Goal: Complete application form: Complete application form

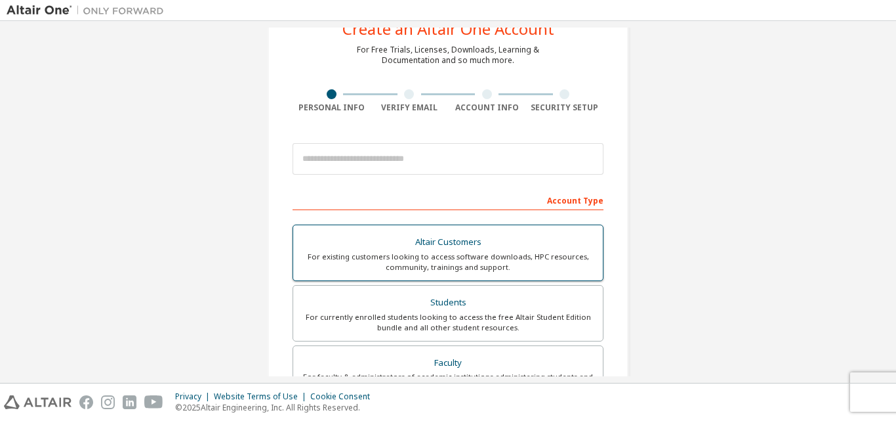
scroll to position [66, 0]
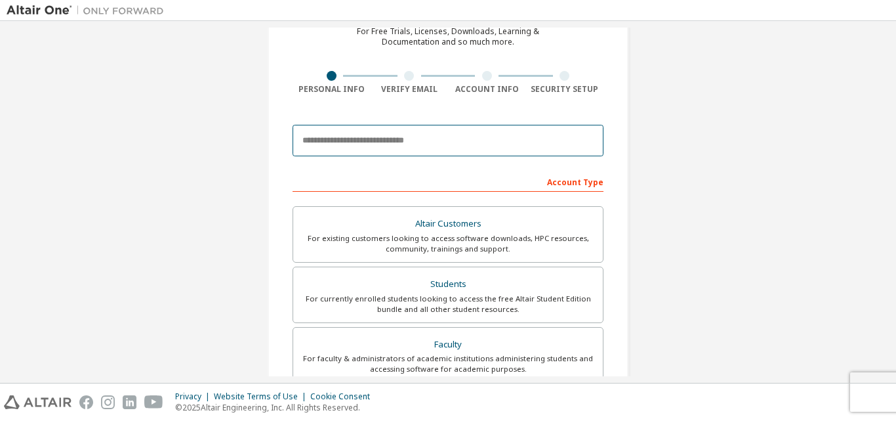
click at [362, 146] on input "email" at bounding box center [448, 140] width 311 height 31
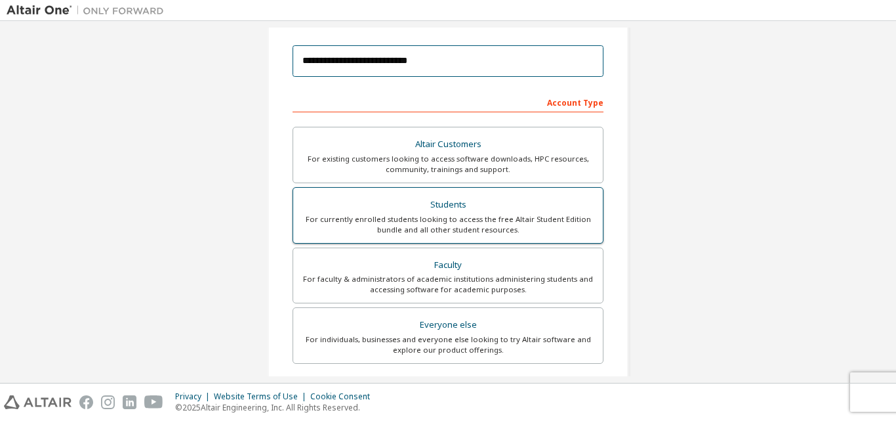
scroll to position [131, 0]
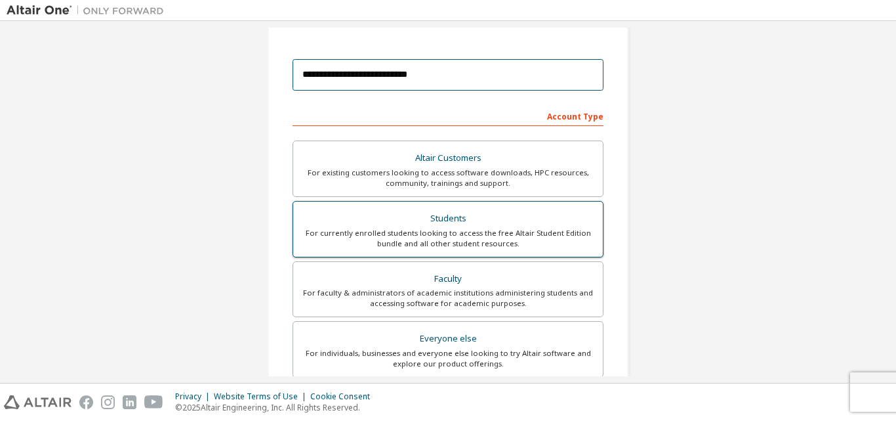
type input "**********"
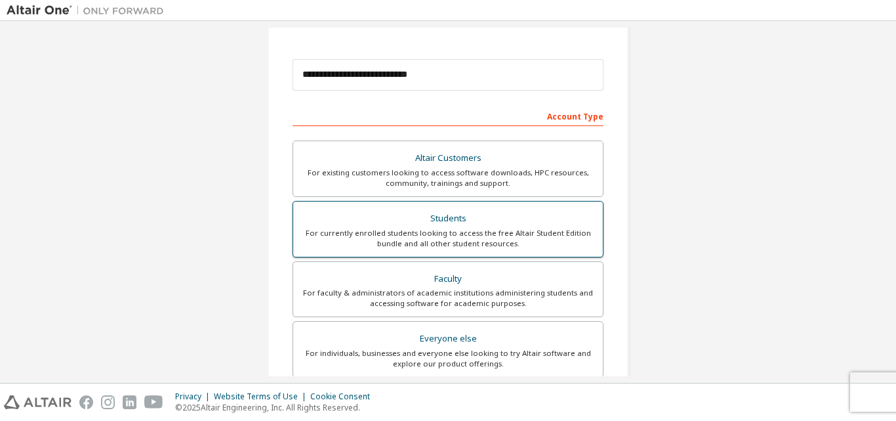
click at [399, 234] on div "For currently enrolled students looking to access the free Altair Student Editi…" at bounding box center [448, 238] width 294 height 21
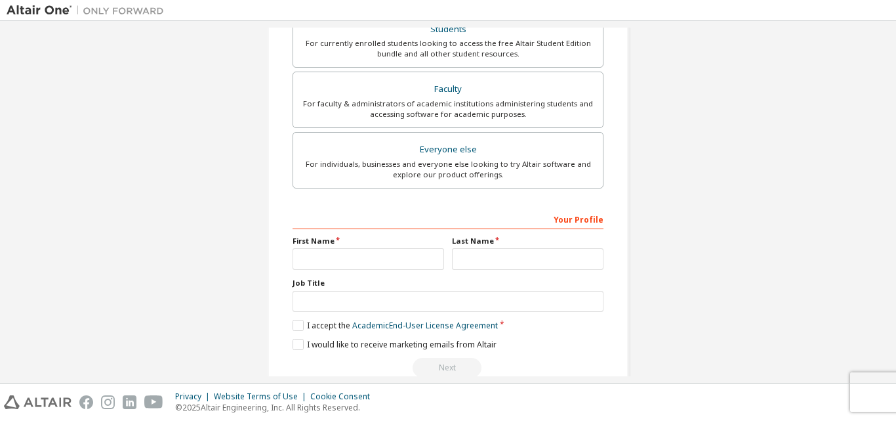
scroll to position [391, 0]
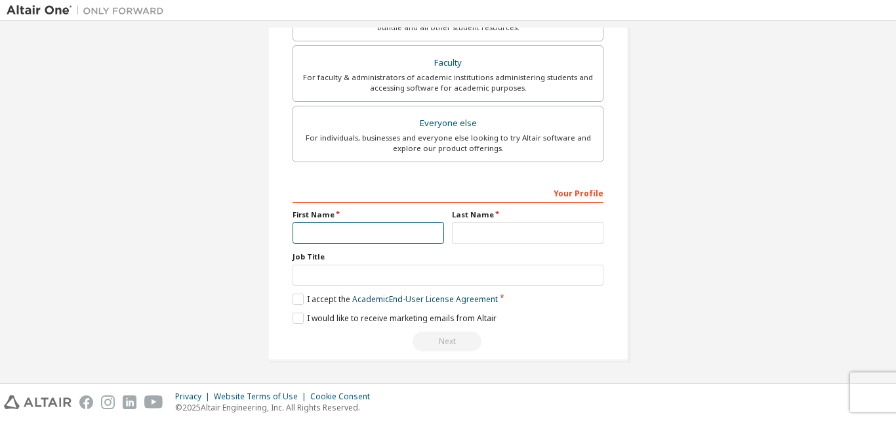
click at [341, 226] on input "text" at bounding box center [369, 233] width 152 height 22
type input "*****"
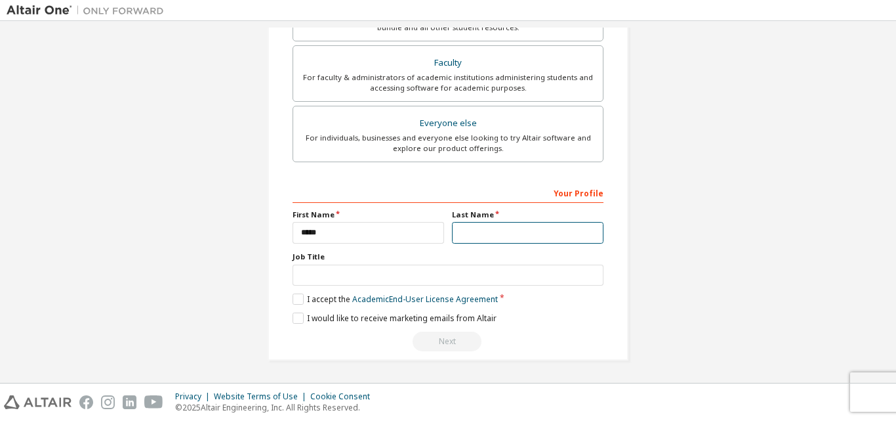
click at [524, 236] on input "text" at bounding box center [528, 233] width 152 height 22
type input "*"
type input "**********"
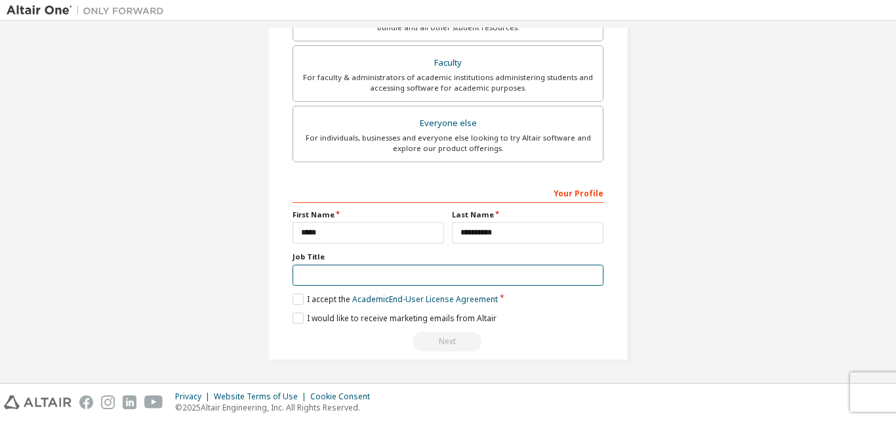
click at [312, 273] on input "text" at bounding box center [448, 275] width 311 height 22
type input "*******"
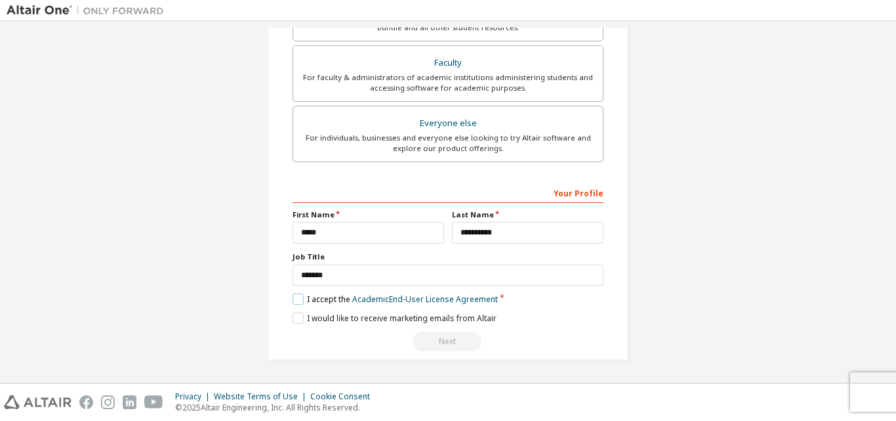
click at [293, 302] on label "I accept the Academic End-User License Agreement" at bounding box center [395, 298] width 205 height 11
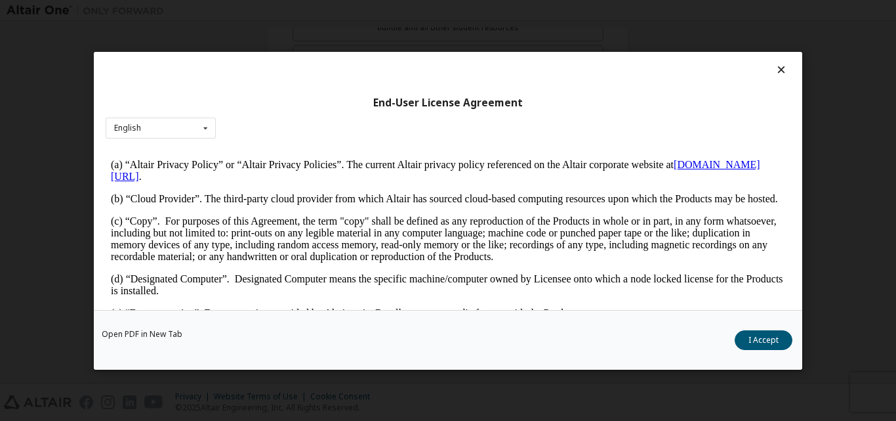
scroll to position [394, 0]
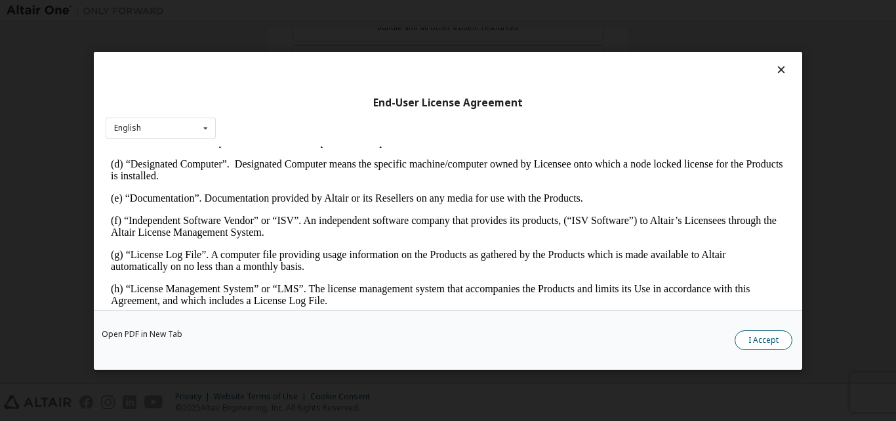
click at [778, 339] on button "I Accept" at bounding box center [764, 339] width 58 height 20
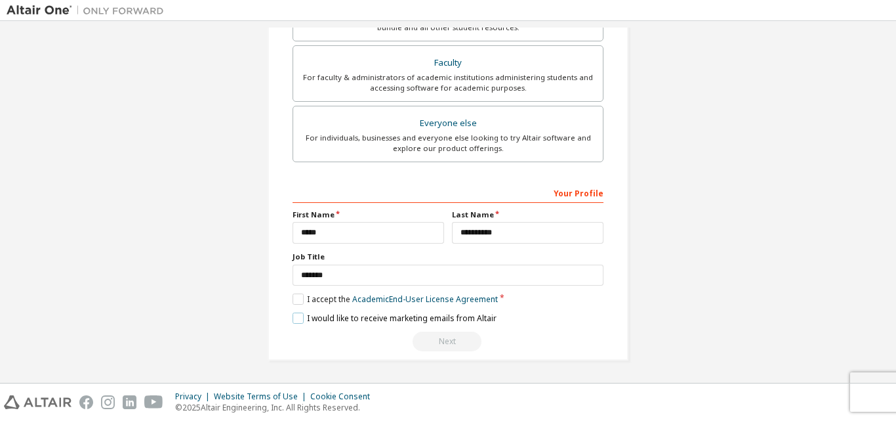
click at [295, 321] on label "I would like to receive marketing emails from Altair" at bounding box center [395, 317] width 204 height 11
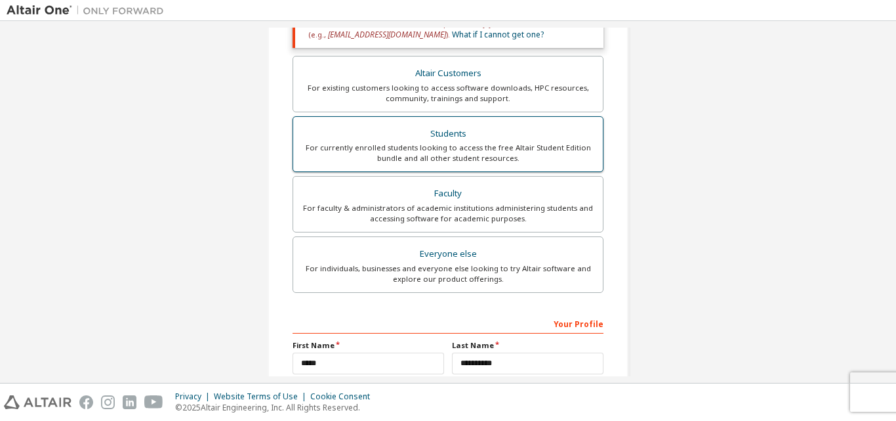
scroll to position [391, 0]
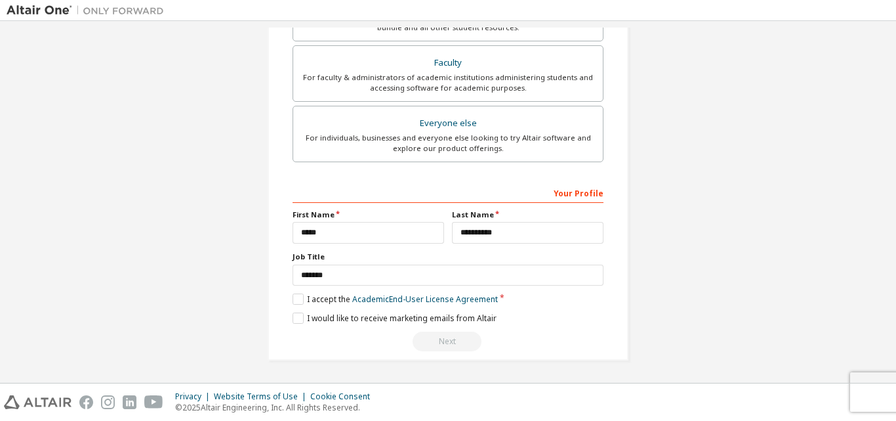
click at [487, 348] on div "Next" at bounding box center [448, 341] width 311 height 20
click at [486, 343] on div "Next" at bounding box center [448, 341] width 311 height 20
click at [584, 196] on div "Your Profile" at bounding box center [448, 192] width 311 height 21
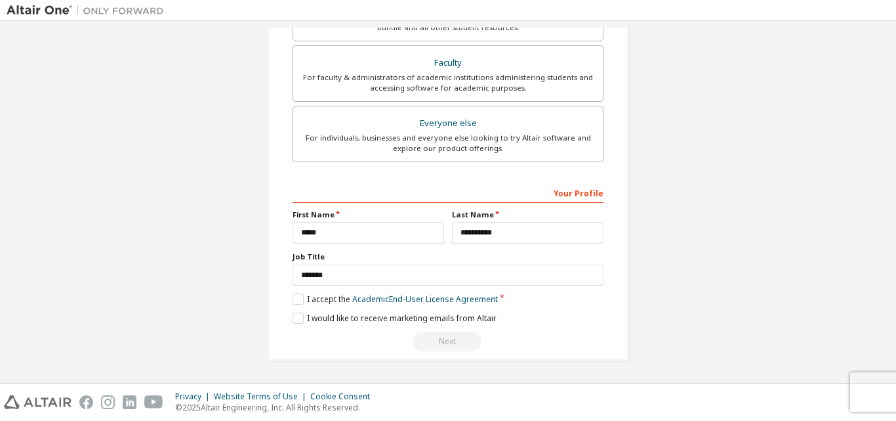
click at [584, 196] on div "Your Profile" at bounding box center [448, 192] width 311 height 21
click at [863, 396] on div "Privacy Website Terms of Use Cookie Consent © 2025 Altair Engineering, Inc. All…" at bounding box center [448, 401] width 896 height 37
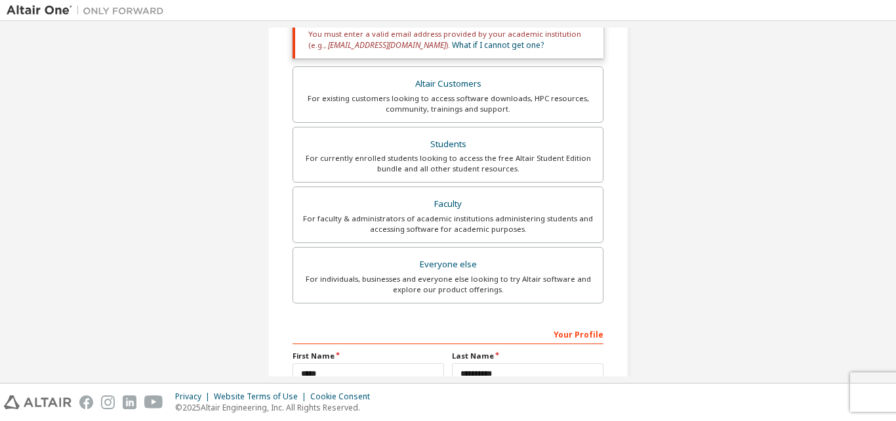
scroll to position [260, 0]
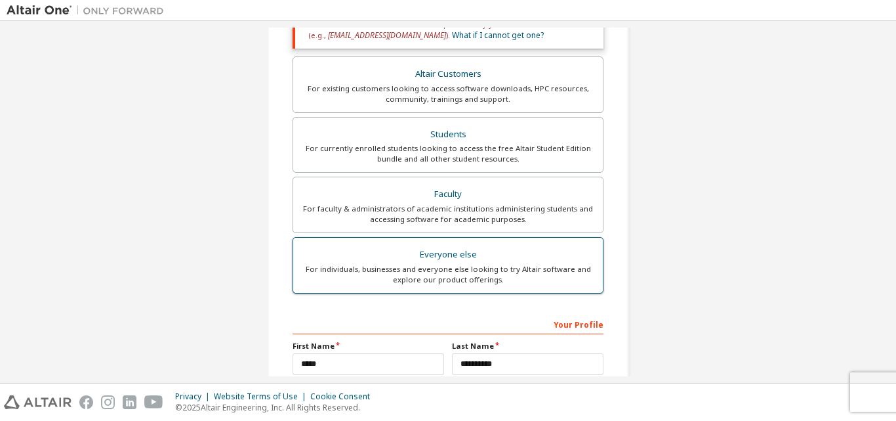
click at [488, 264] on div "For individuals, businesses and everyone else looking to try Altair software an…" at bounding box center [448, 274] width 294 height 21
click at [488, 263] on div "**********" at bounding box center [448, 229] width 311 height 506
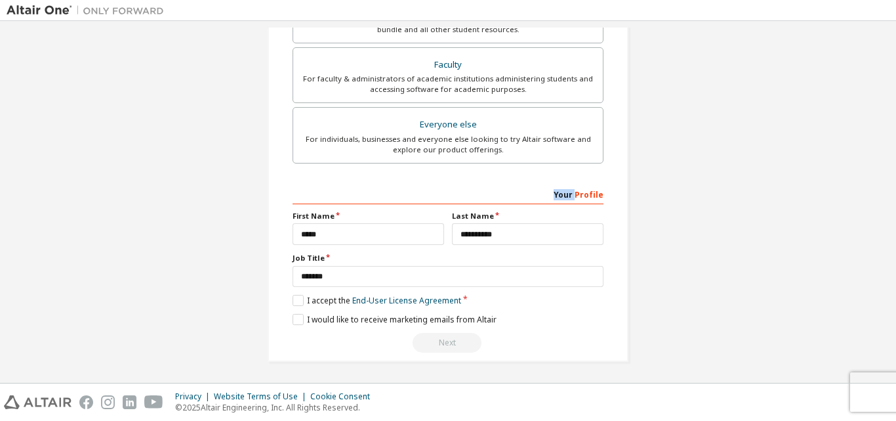
scroll to position [346, 0]
click at [301, 302] on label "I accept the End-User License Agreement" at bounding box center [377, 298] width 169 height 11
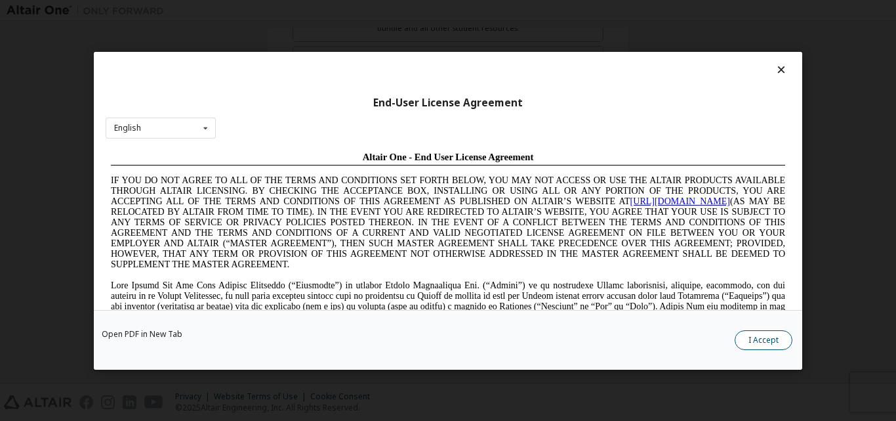
scroll to position [0, 0]
click at [776, 338] on button "I Accept" at bounding box center [764, 339] width 58 height 20
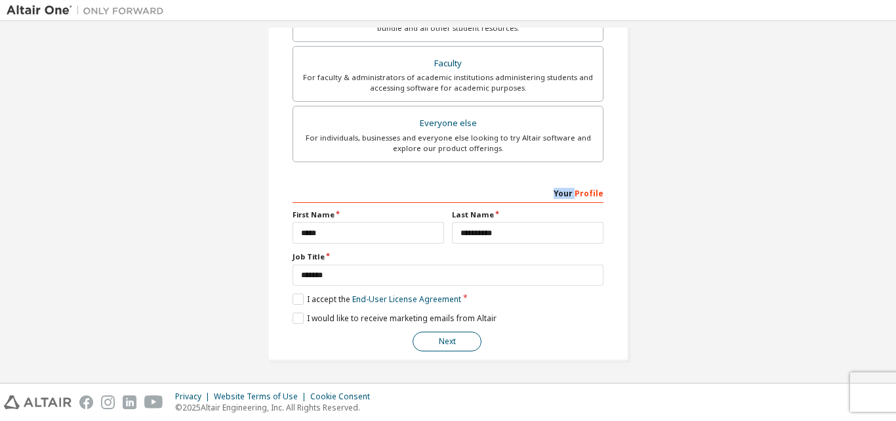
click at [463, 344] on button "Next" at bounding box center [447, 341] width 69 height 20
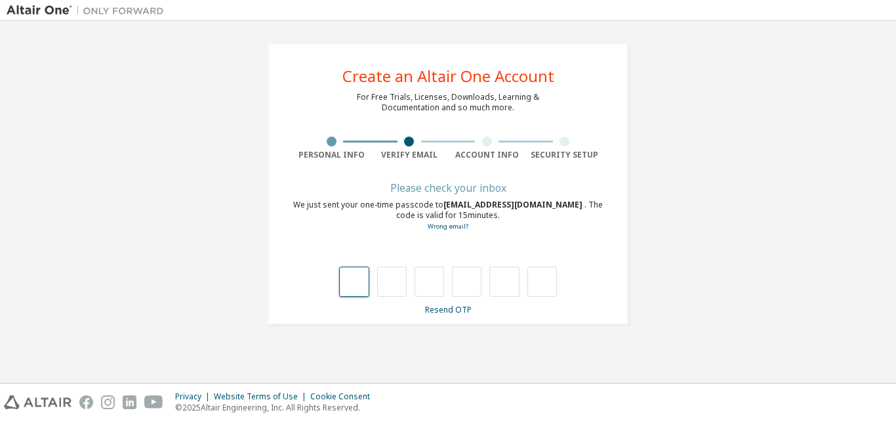
type input "*"
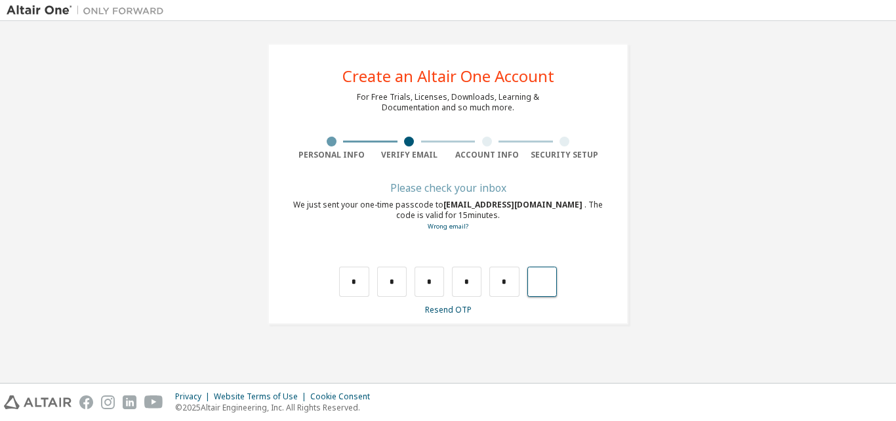
type input "*"
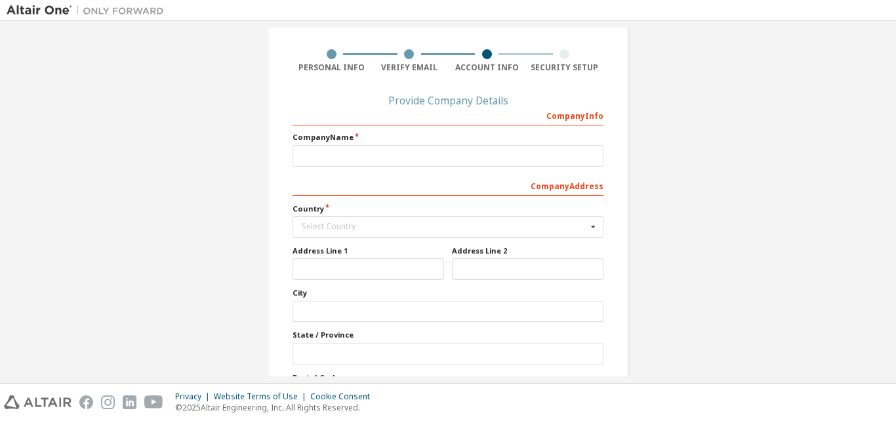
scroll to position [66, 0]
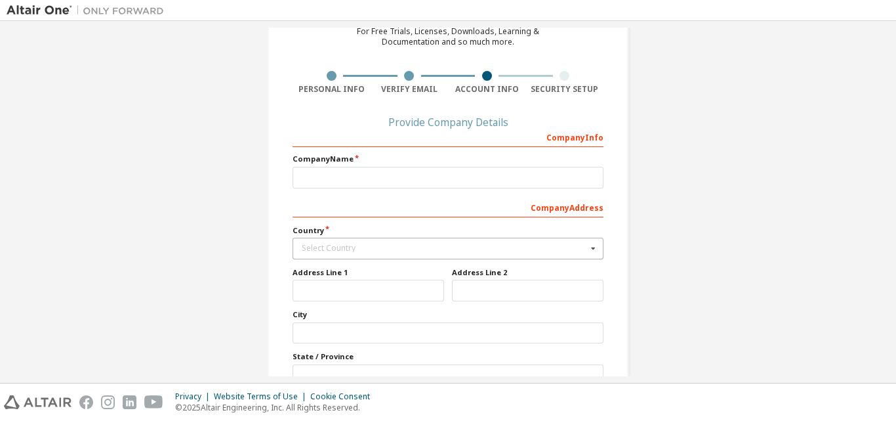
click at [590, 247] on icon at bounding box center [593, 248] width 16 height 20
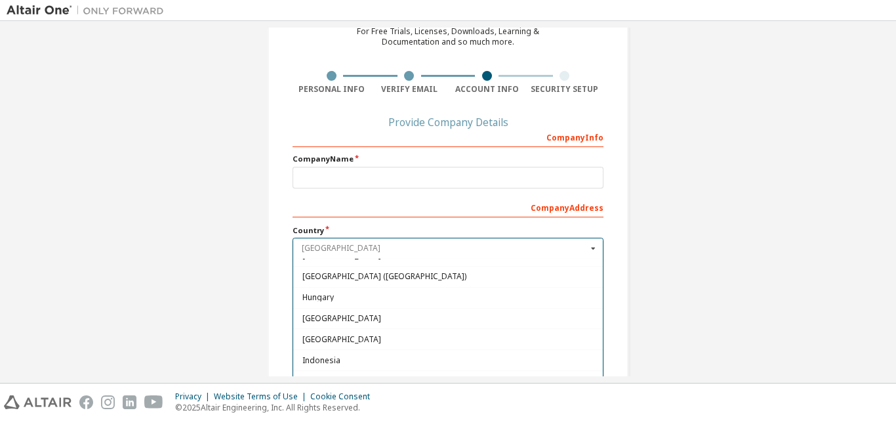
scroll to position [1990, 0]
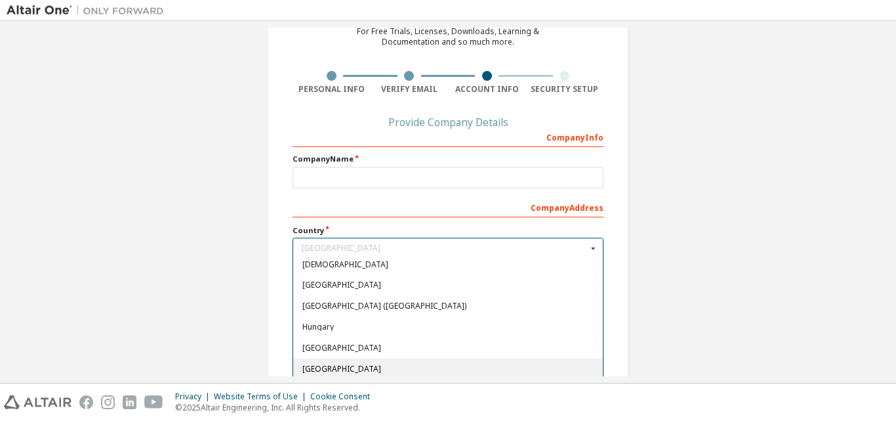
click at [308, 367] on span "India" at bounding box center [448, 369] width 292 height 8
type input "***"
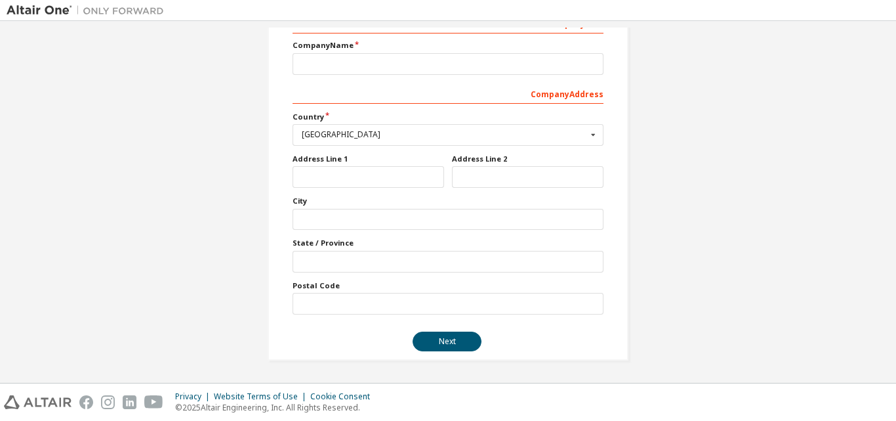
scroll to position [114, 0]
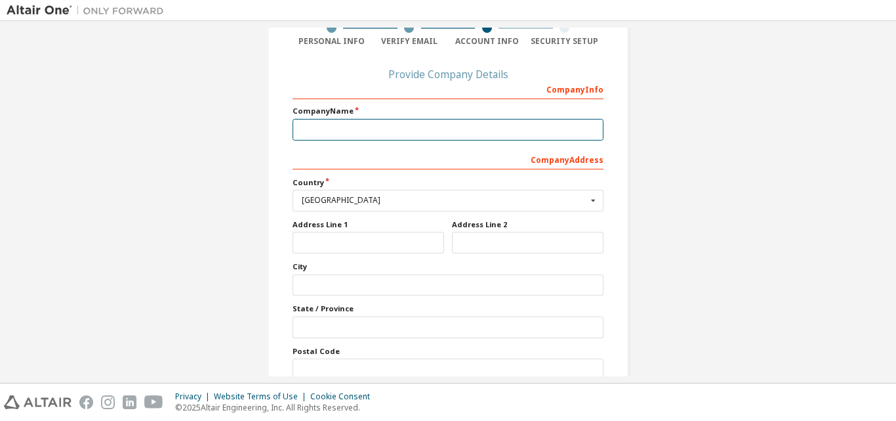
click at [362, 127] on input "text" at bounding box center [448, 130] width 311 height 22
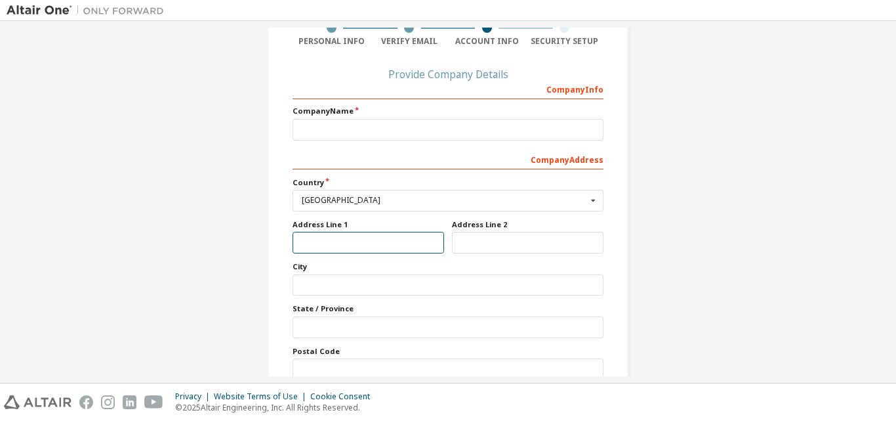
click at [308, 241] on input "text" at bounding box center [369, 243] width 152 height 22
type input "********"
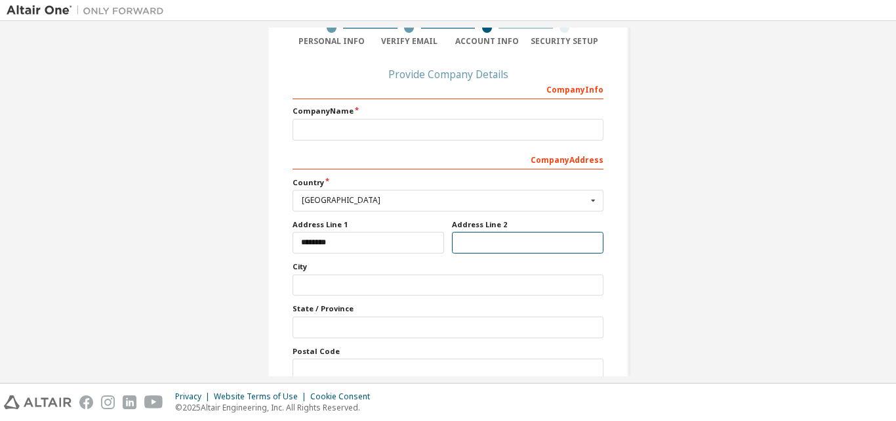
click at [484, 241] on input "text" at bounding box center [528, 243] width 152 height 22
type input "*"
type input "**********"
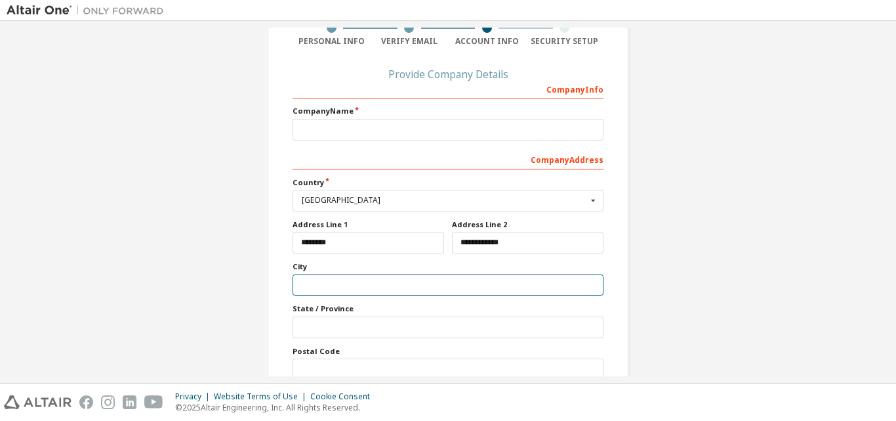
click at [348, 288] on input "text" at bounding box center [448, 285] width 311 height 22
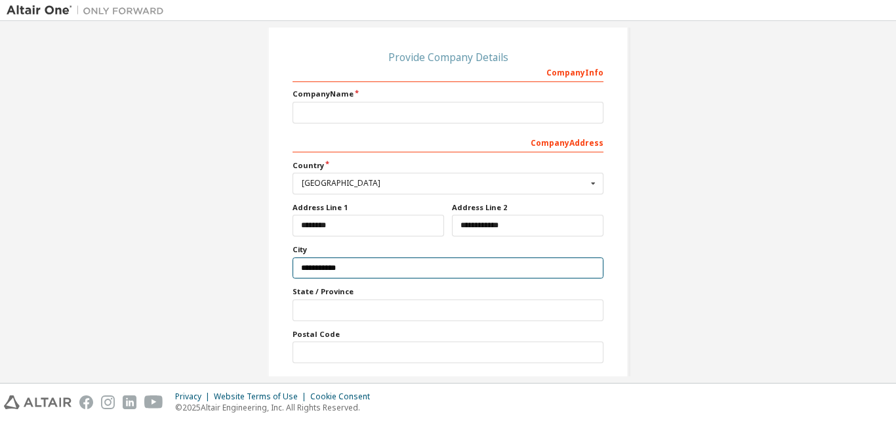
scroll to position [179, 0]
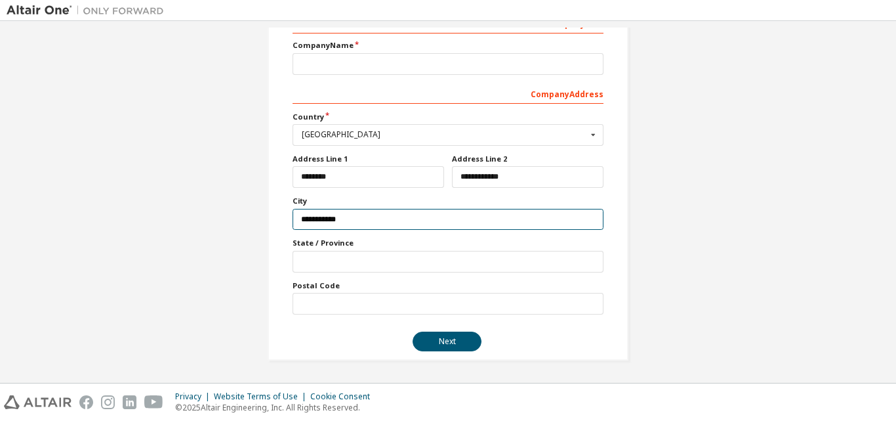
type input "**********"
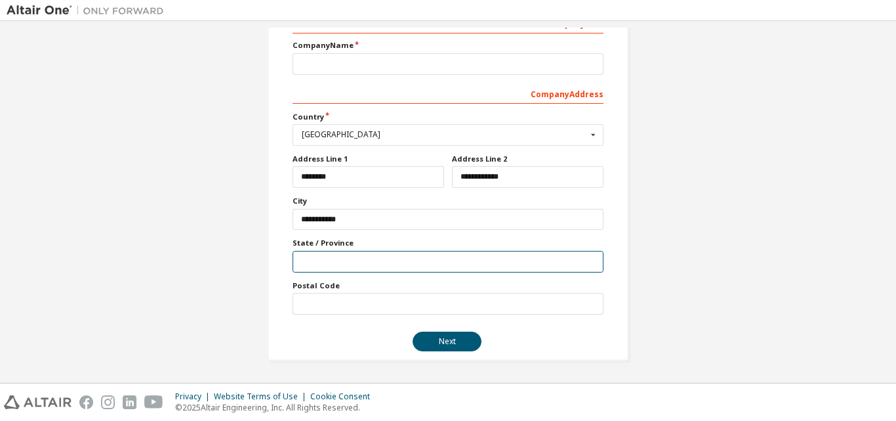
click at [369, 260] on input "text" at bounding box center [448, 262] width 311 height 22
type input "**********"
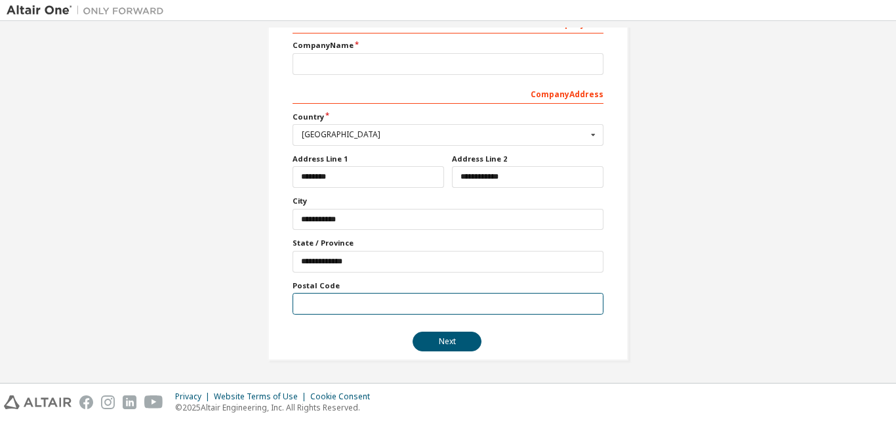
click at [320, 303] on input "text" at bounding box center [448, 304] width 311 height 22
type input "******"
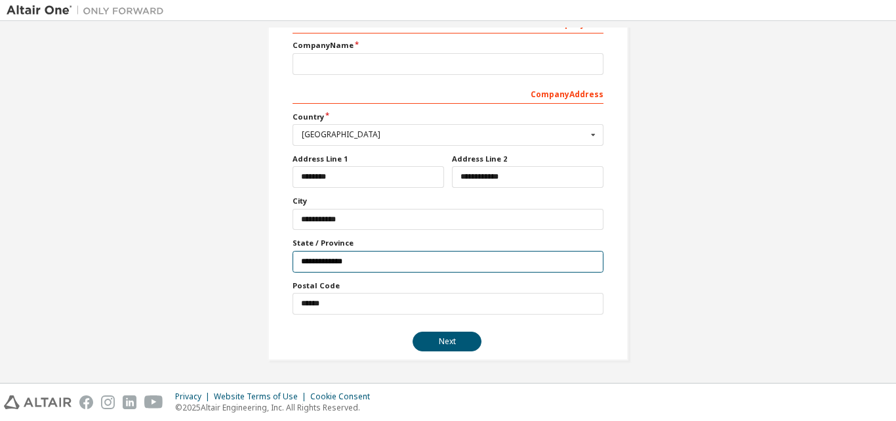
click at [356, 258] on input "**********" at bounding box center [448, 262] width 311 height 22
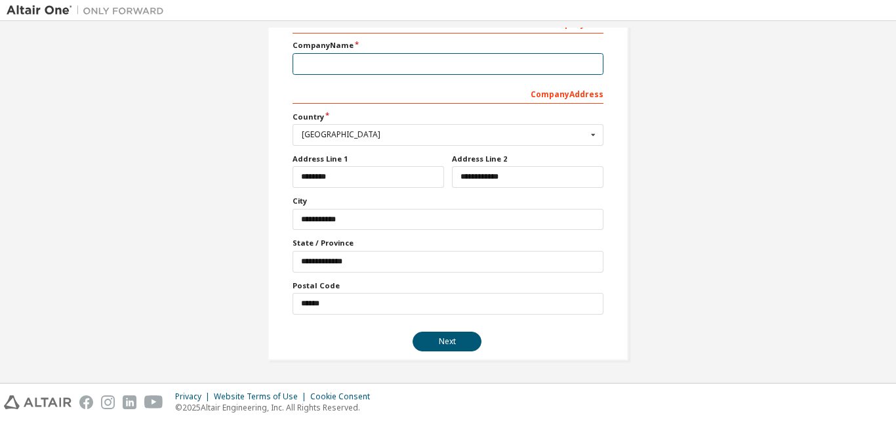
click at [350, 57] on input "text" at bounding box center [448, 64] width 311 height 22
type input "*"
type input "**********"
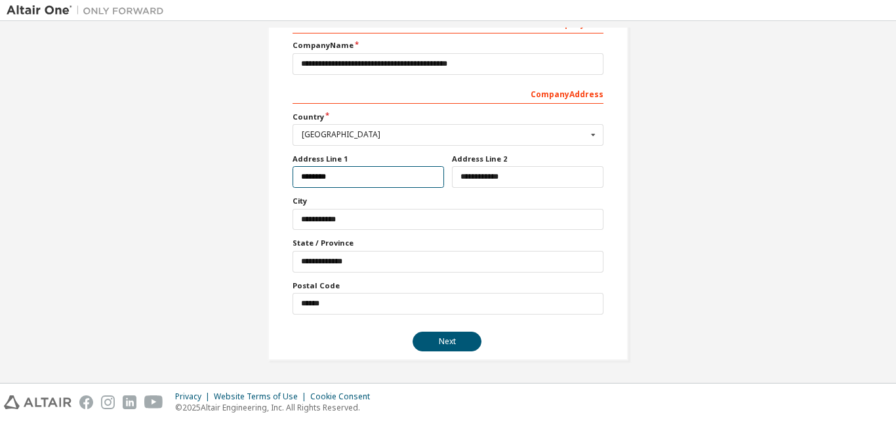
click at [356, 173] on input "********" at bounding box center [369, 177] width 152 height 22
type input "*"
type input "*******"
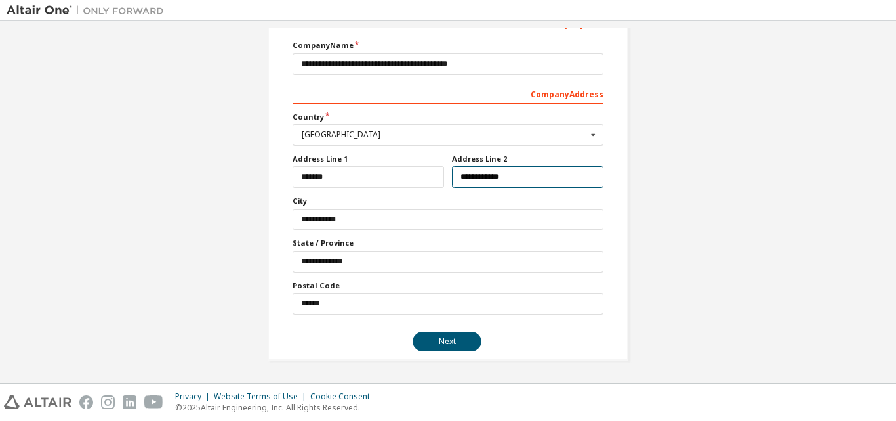
click at [556, 184] on input "**********" at bounding box center [528, 177] width 152 height 22
type input "*"
click at [434, 339] on button "Next" at bounding box center [447, 341] width 69 height 20
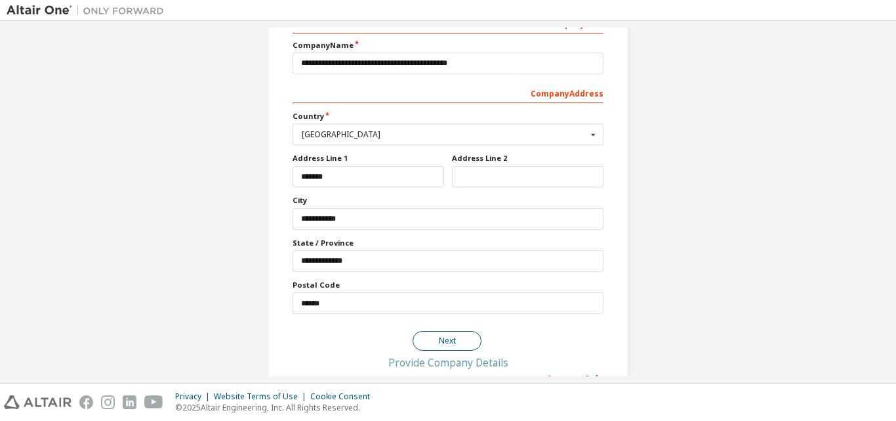
scroll to position [0, 0]
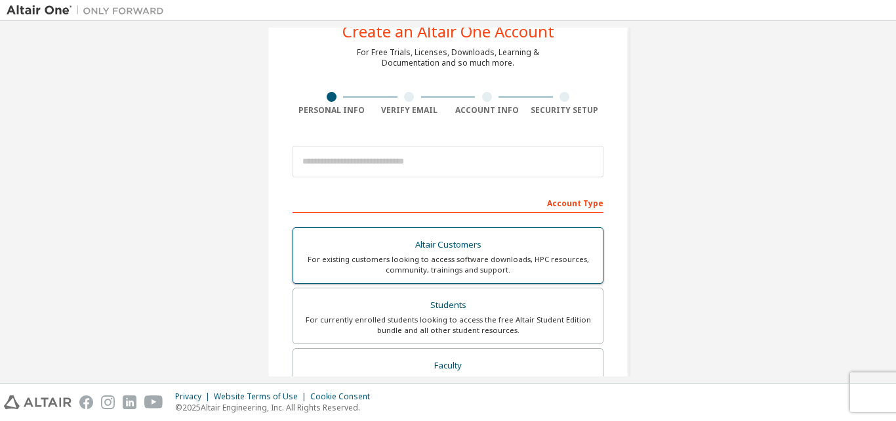
scroll to position [66, 0]
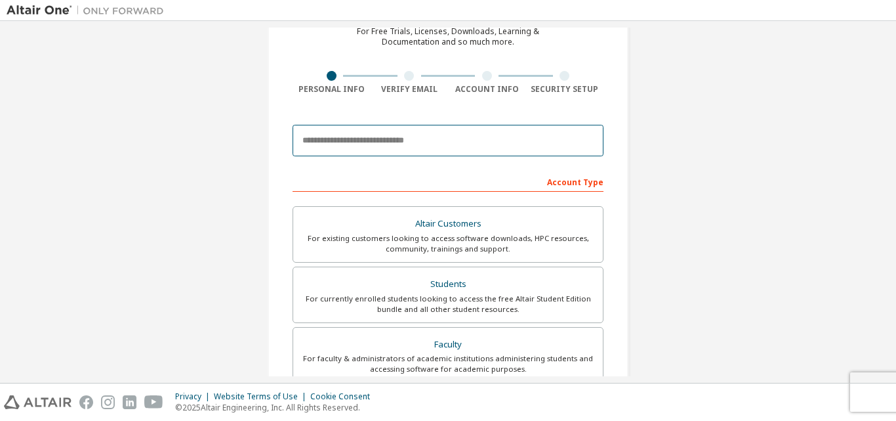
click at [369, 140] on input "email" at bounding box center [448, 140] width 311 height 31
type input "**********"
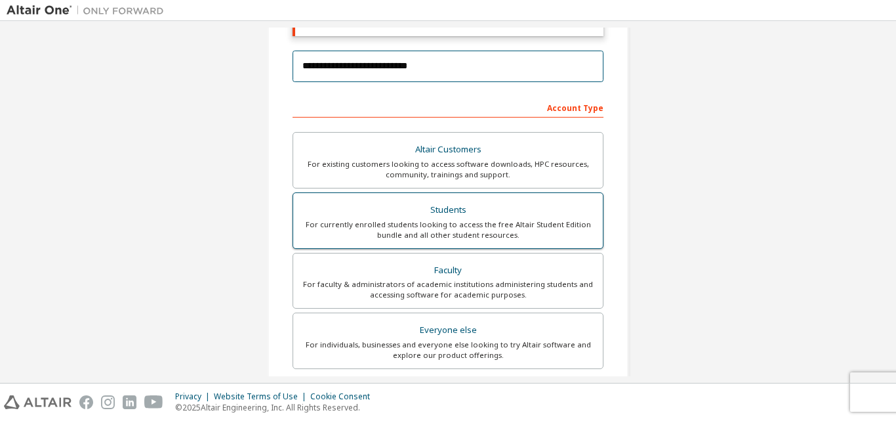
scroll to position [197, 0]
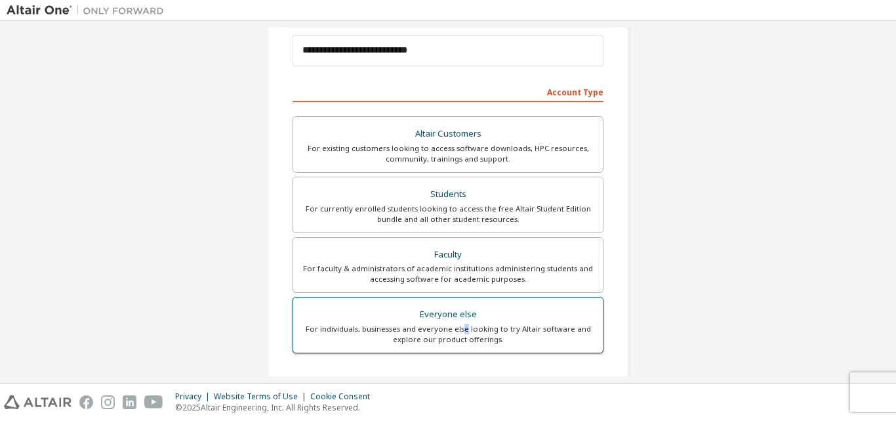
click at [463, 332] on div "For individuals, businesses and everyone else looking to try Altair software an…" at bounding box center [448, 333] width 294 height 21
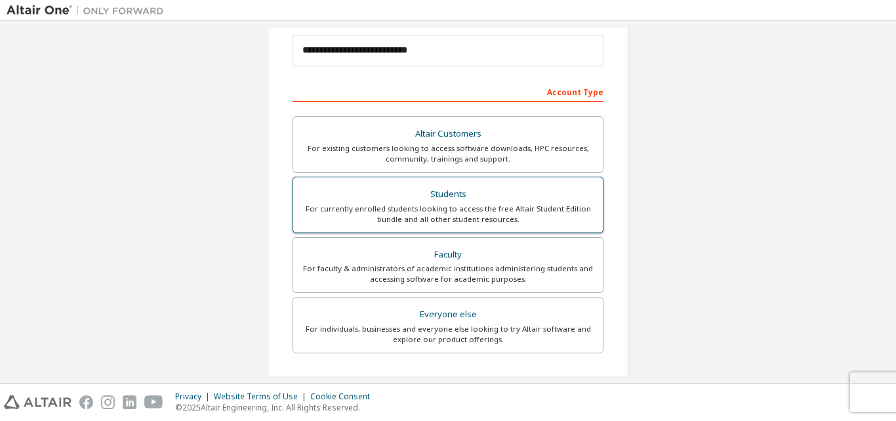
click at [442, 206] on div "For currently enrolled students looking to access the free Altair Student Editi…" at bounding box center [448, 213] width 294 height 21
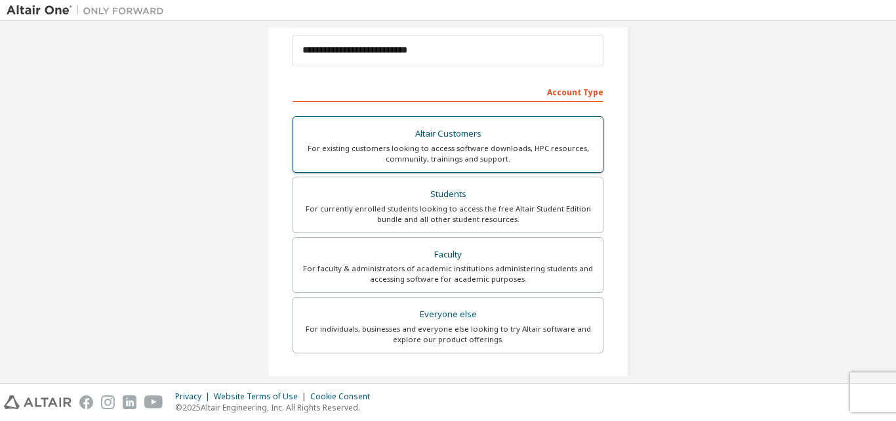
click at [442, 173] on label "Altair Customers For existing customers looking to access software downloads, H…" at bounding box center [448, 144] width 311 height 56
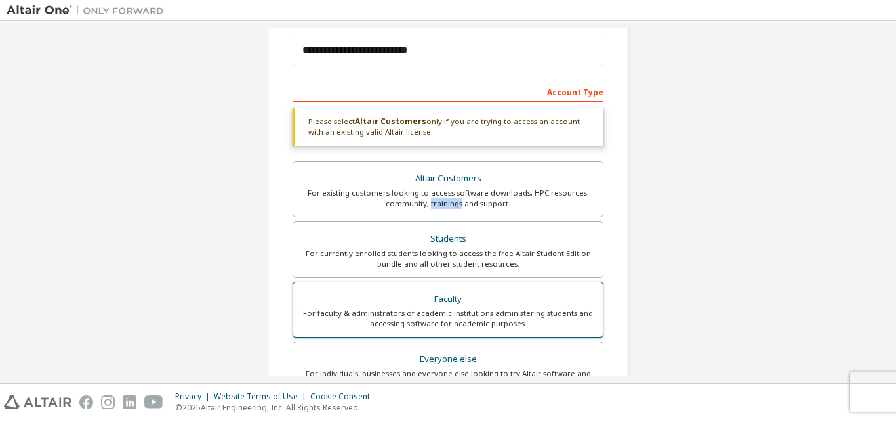
scroll to position [262, 0]
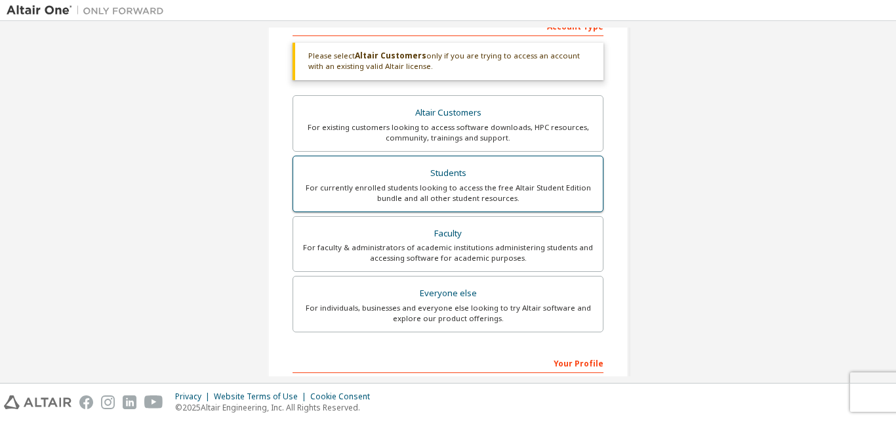
click at [439, 188] on div "For currently enrolled students looking to access the free Altair Student Editi…" at bounding box center [448, 192] width 294 height 21
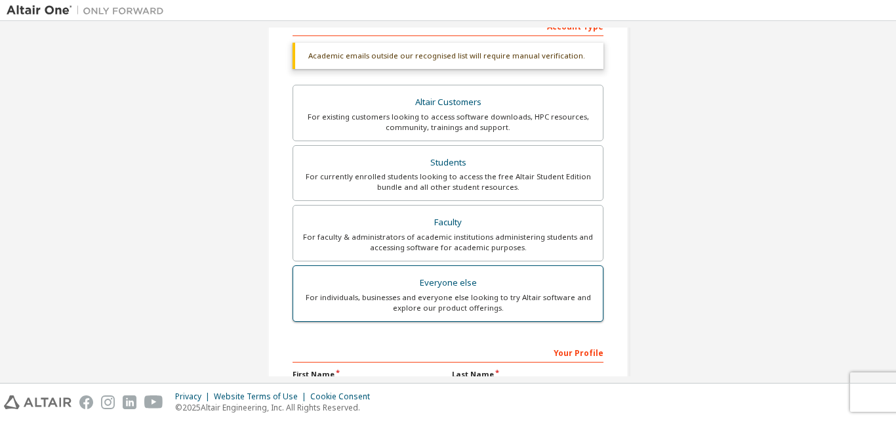
click at [471, 293] on div "For individuals, businesses and everyone else looking to try Altair software an…" at bounding box center [448, 302] width 294 height 21
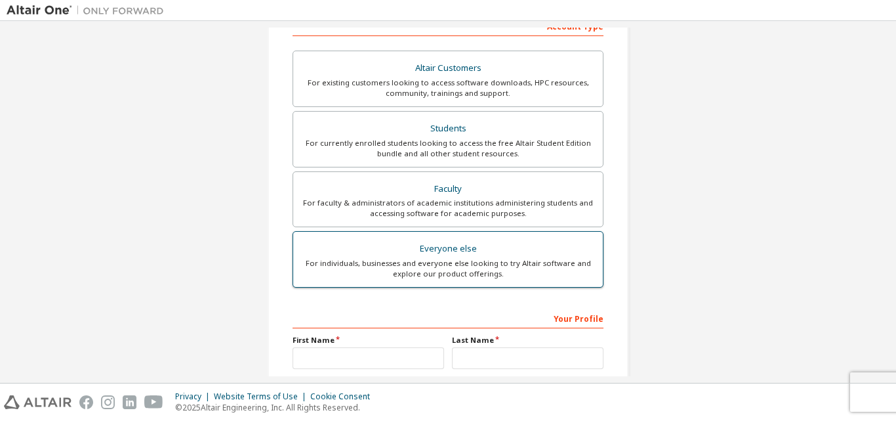
scroll to position [328, 0]
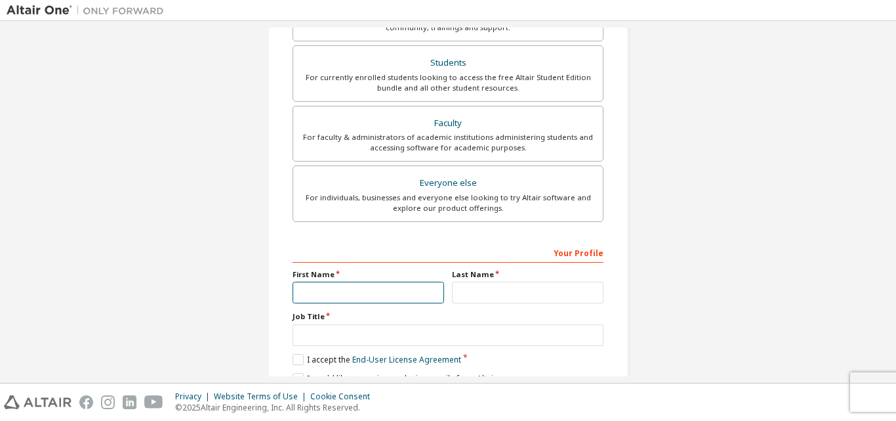
click at [346, 285] on input "text" at bounding box center [369, 292] width 152 height 22
type input "*****"
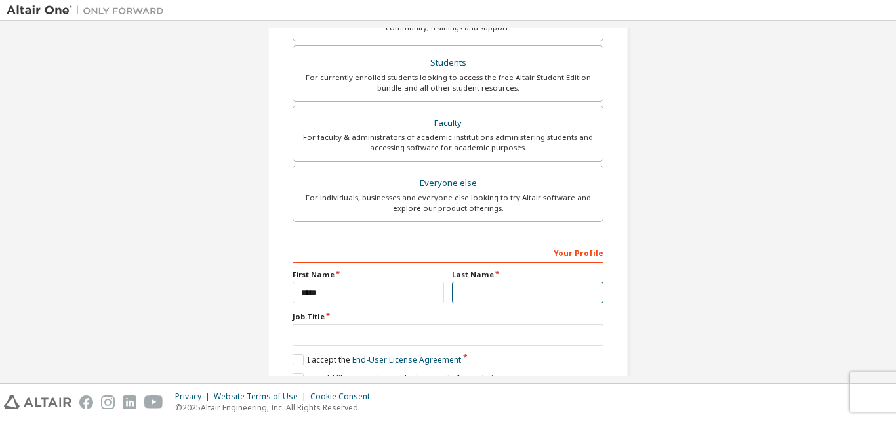
click at [533, 293] on input "text" at bounding box center [528, 292] width 152 height 22
type input "**********"
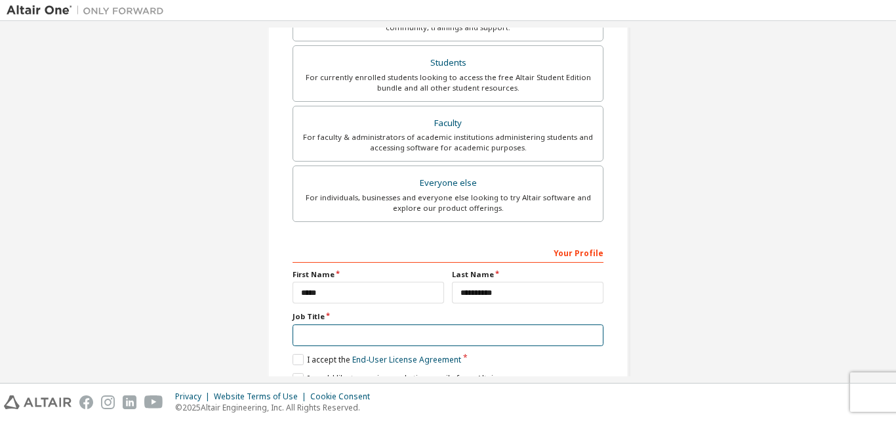
click at [365, 339] on input "text" at bounding box center [448, 335] width 311 height 22
type input "*******"
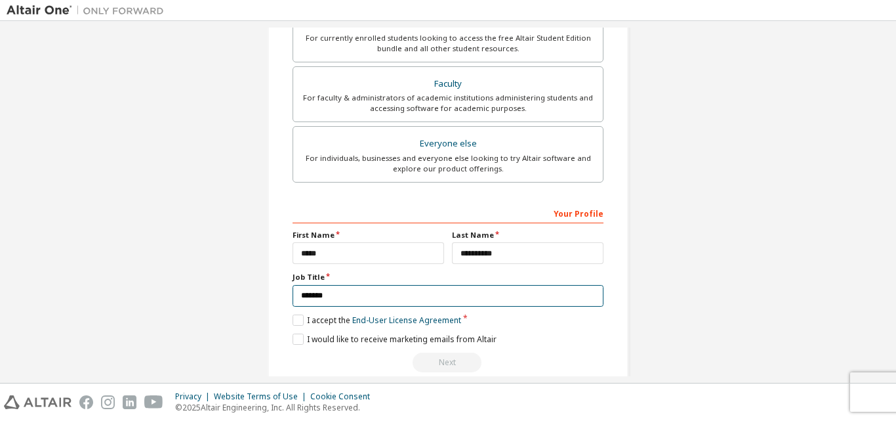
scroll to position [388, 0]
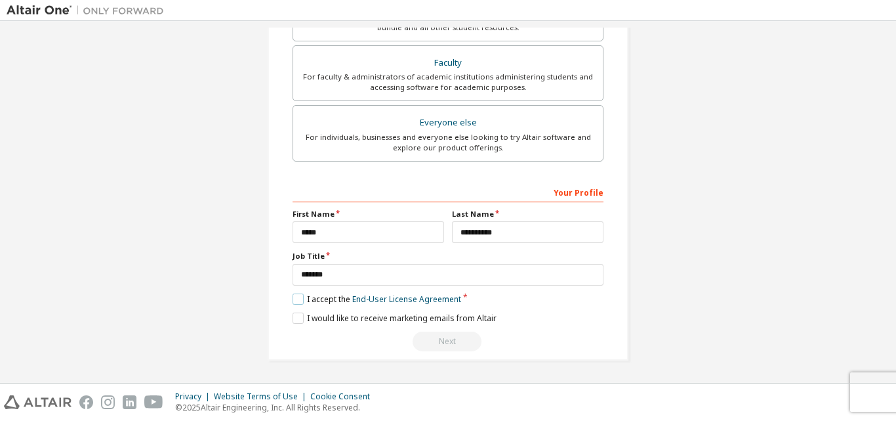
click at [295, 297] on label "I accept the End-User License Agreement" at bounding box center [377, 298] width 169 height 11
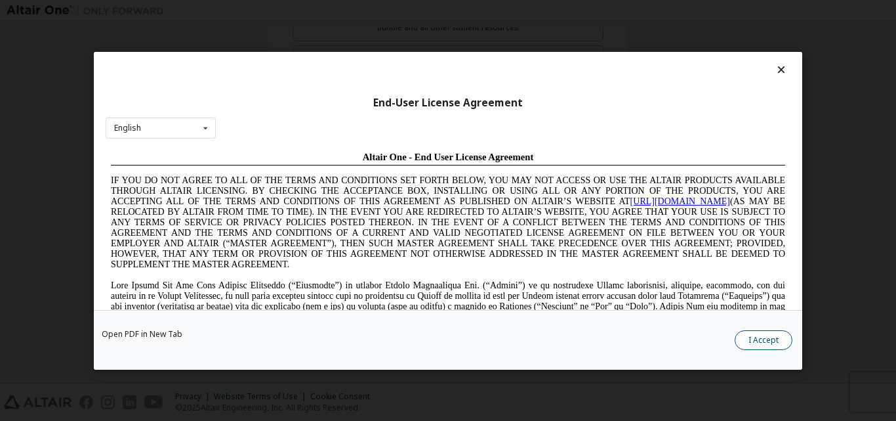
scroll to position [0, 0]
click at [758, 342] on button "I Accept" at bounding box center [764, 339] width 58 height 20
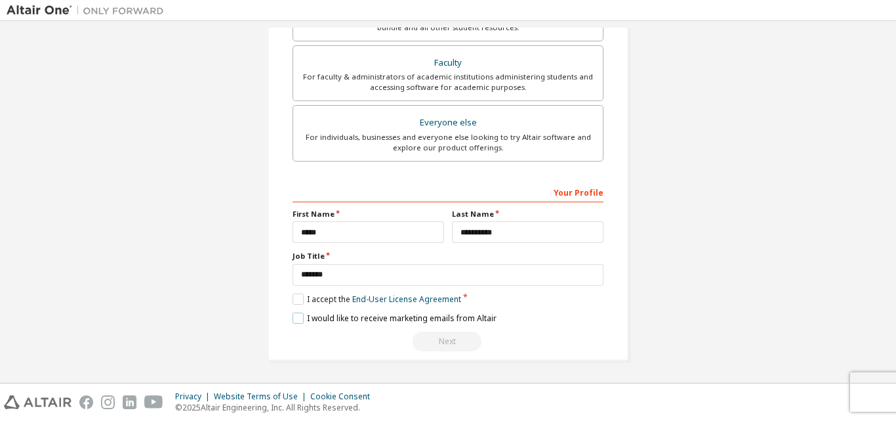
click at [294, 319] on label "I would like to receive marketing emails from Altair" at bounding box center [395, 317] width 204 height 11
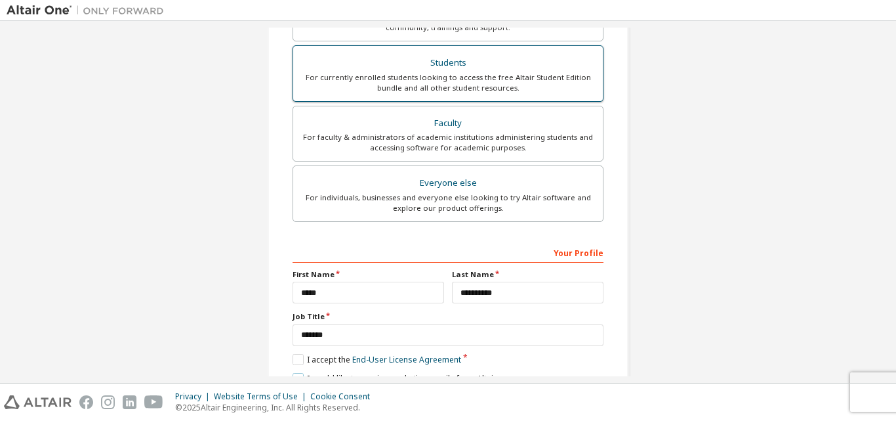
scroll to position [388, 0]
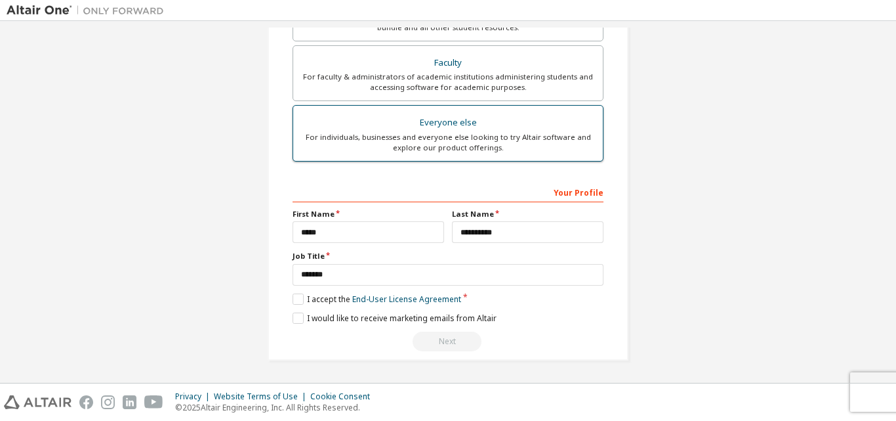
click at [470, 139] on div "For individuals, businesses and everyone else looking to try Altair software an…" at bounding box center [448, 142] width 294 height 21
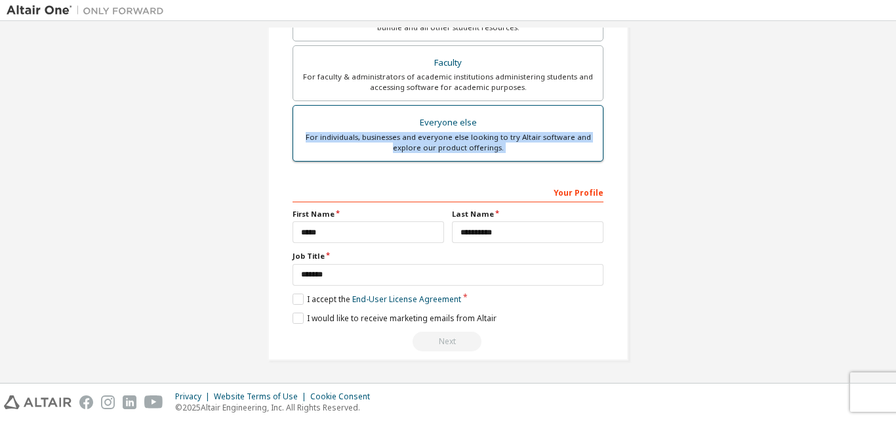
click at [470, 139] on div "For individuals, businesses and everyone else looking to try Altair software an…" at bounding box center [448, 142] width 294 height 21
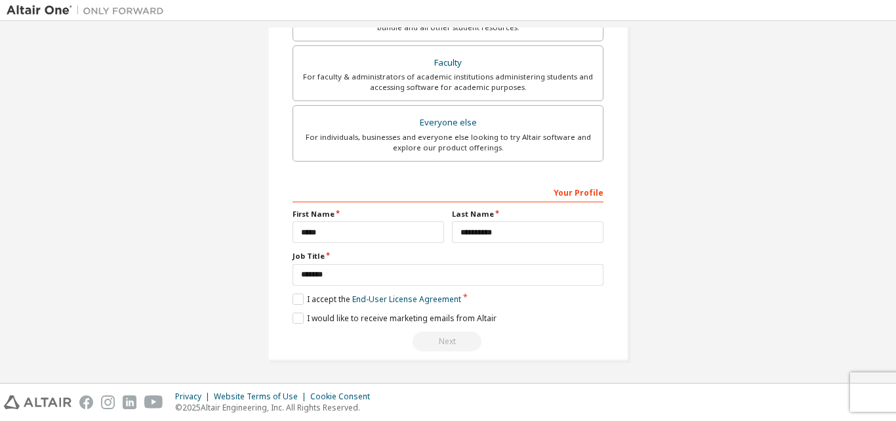
click at [450, 344] on div "Next" at bounding box center [448, 341] width 311 height 20
click at [425, 297] on link "End-User License Agreement" at bounding box center [406, 298] width 109 height 11
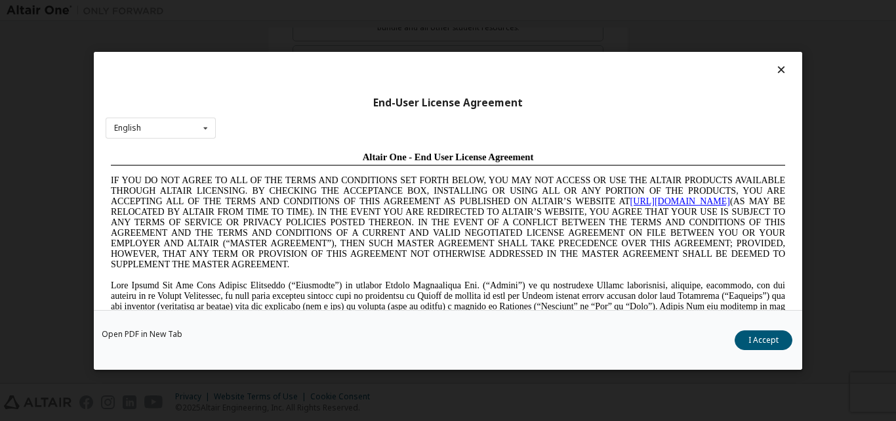
scroll to position [0, 0]
click at [764, 338] on button "I Accept" at bounding box center [764, 339] width 58 height 20
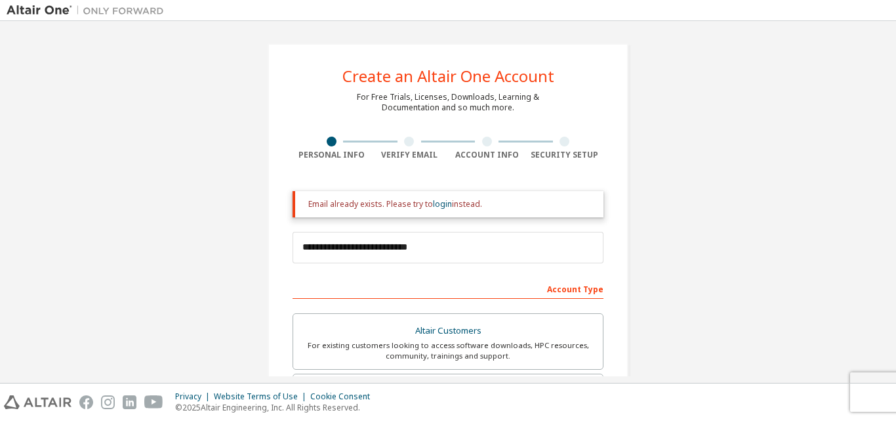
click at [408, 141] on div at bounding box center [409, 141] width 10 height 10
click at [442, 205] on link "login" at bounding box center [442, 203] width 19 height 11
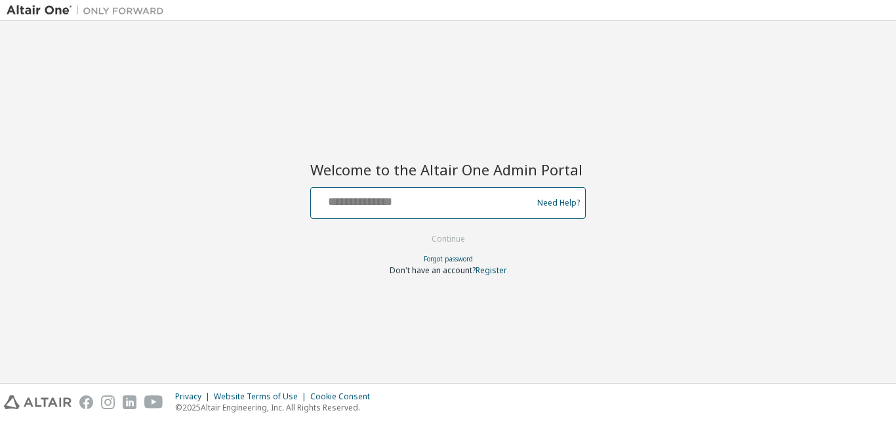
click at [442, 205] on input "text" at bounding box center [423, 199] width 215 height 19
type input "**********"
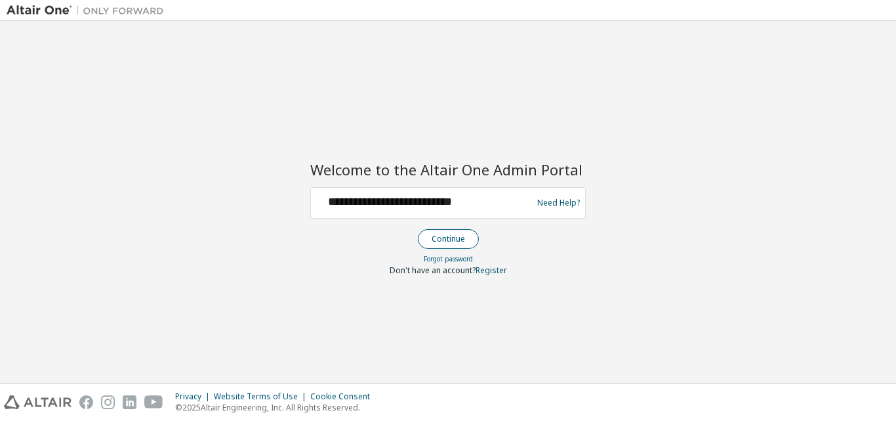
click at [454, 237] on button "Continue" at bounding box center [448, 239] width 61 height 20
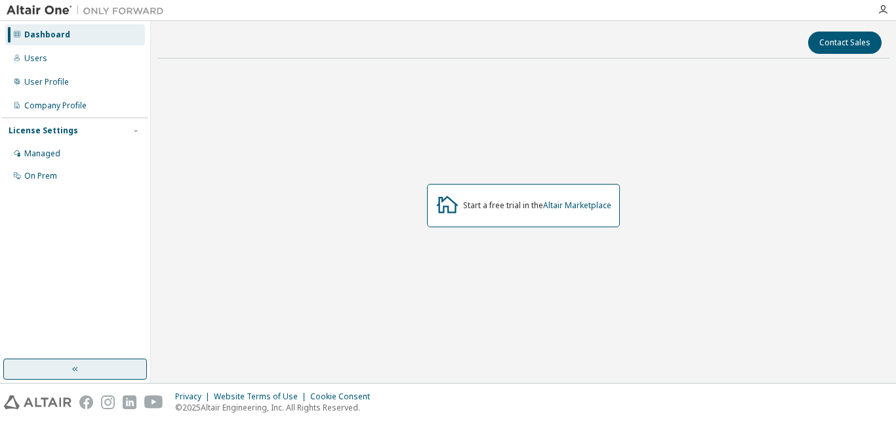
click at [70, 371] on icon "button" at bounding box center [75, 368] width 10 height 10
click at [157, 371] on div "Contact Sales Start a free trial in the Altair Marketplace" at bounding box center [523, 202] width 732 height 348
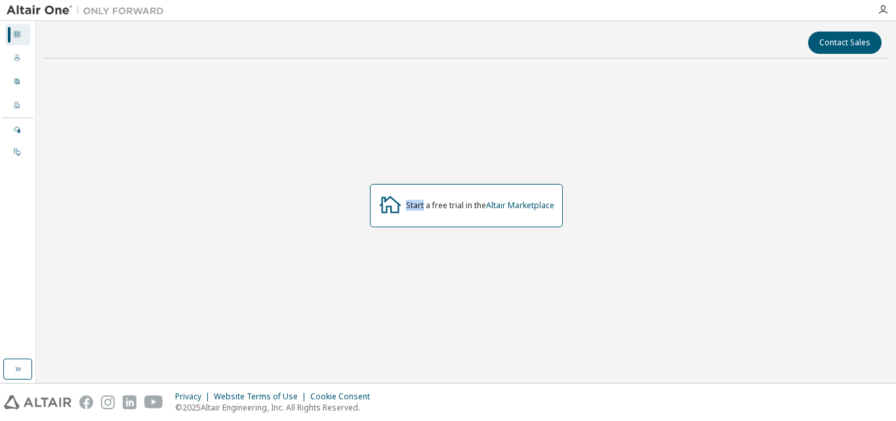
click at [423, 201] on div "Start a free trial in the Altair Marketplace" at bounding box center [480, 205] width 148 height 10
click at [520, 205] on link "Altair Marketplace" at bounding box center [520, 204] width 68 height 11
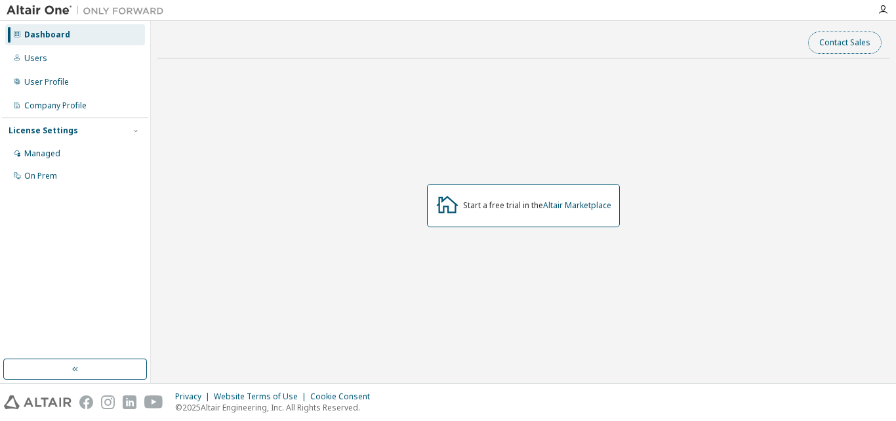
click at [826, 41] on button "Contact Sales" at bounding box center [844, 42] width 73 height 22
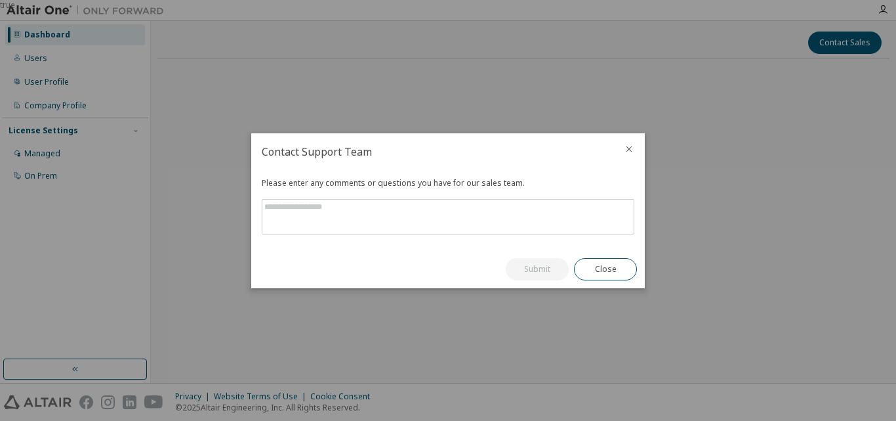
click at [628, 147] on icon "close" at bounding box center [629, 149] width 10 height 10
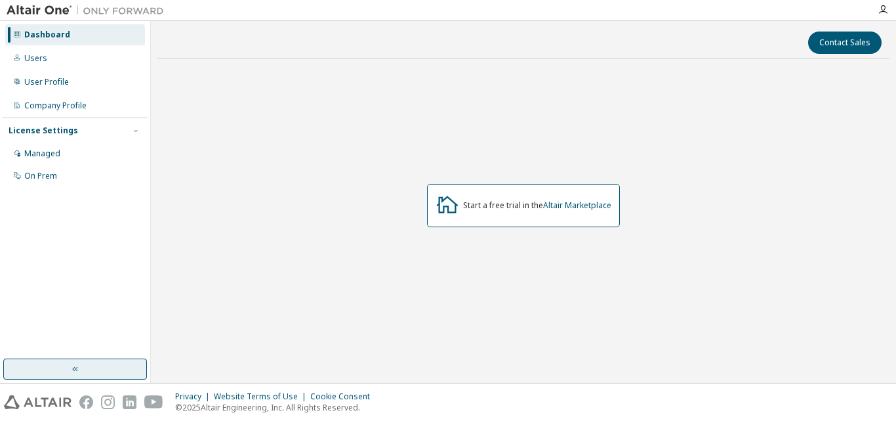
click at [112, 366] on button "button" at bounding box center [75, 368] width 144 height 21
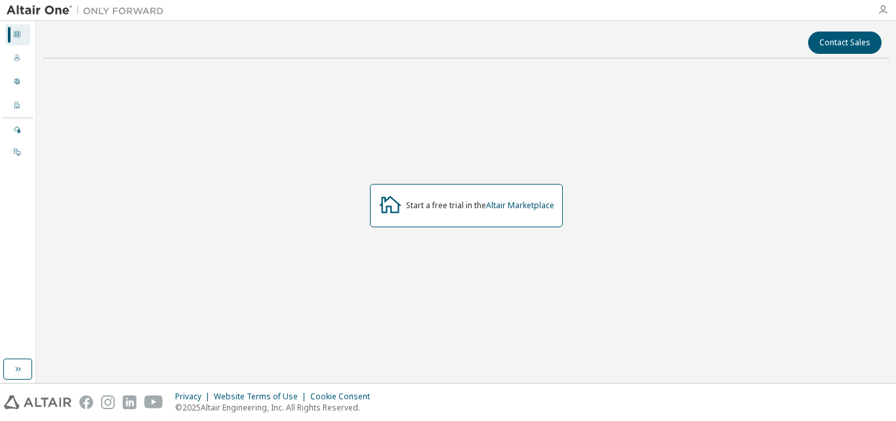
click at [882, 9] on icon "button" at bounding box center [883, 10] width 10 height 10
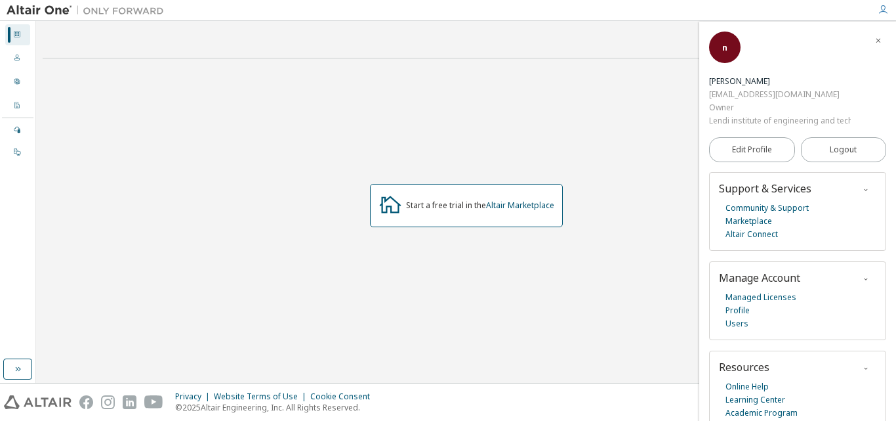
click at [404, 100] on div "Start a free trial in the Altair Marketplace" at bounding box center [466, 206] width 847 height 274
click at [503, 205] on link "Altair Marketplace" at bounding box center [520, 204] width 68 height 11
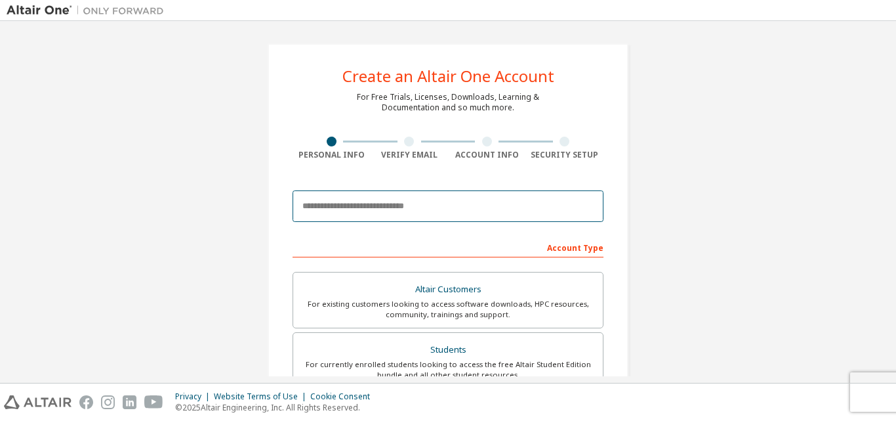
click at [522, 204] on input "email" at bounding box center [448, 205] width 311 height 31
type input "**********"
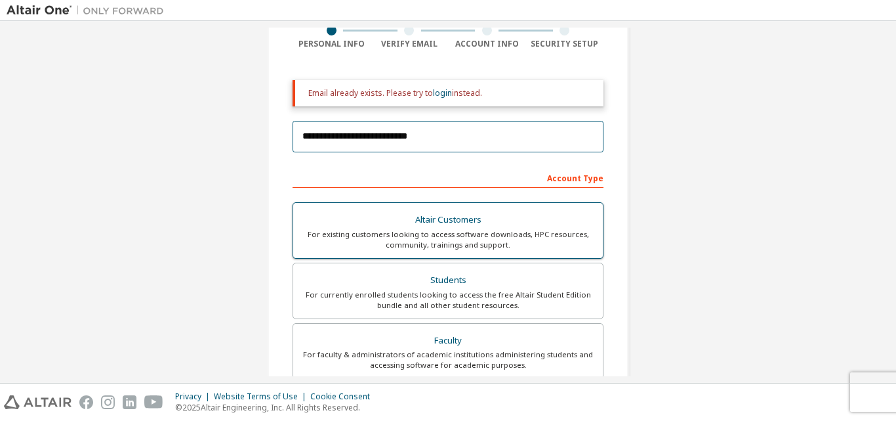
scroll to position [131, 0]
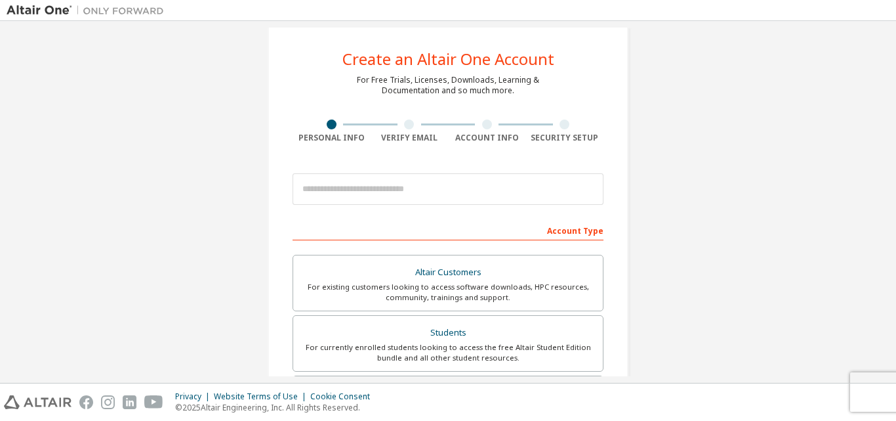
scroll to position [66, 0]
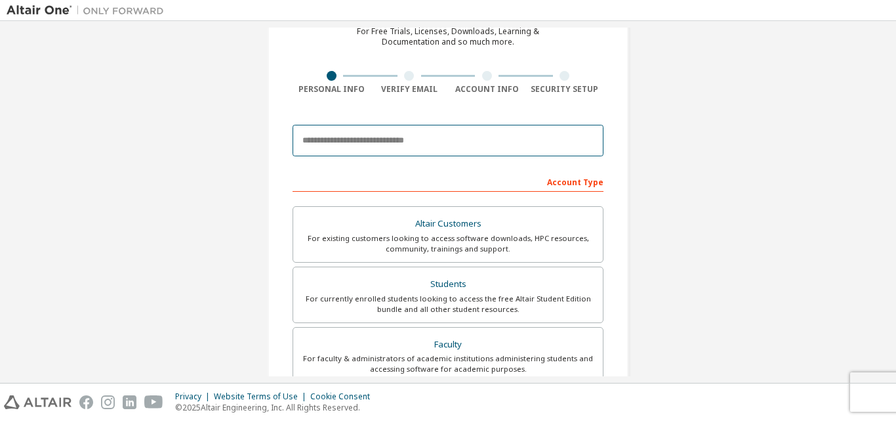
click at [411, 136] on input "email" at bounding box center [448, 140] width 311 height 31
type input "**********"
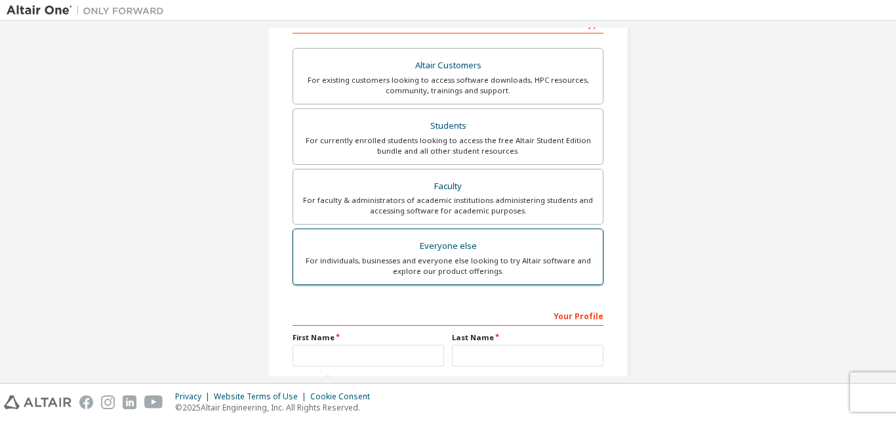
scroll to position [304, 0]
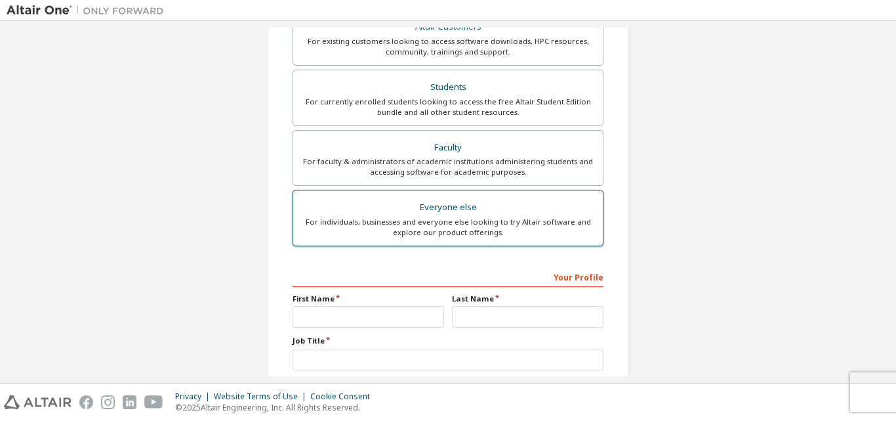
click at [488, 221] on div "For individuals, businesses and everyone else looking to try Altair software an…" at bounding box center [448, 227] width 294 height 21
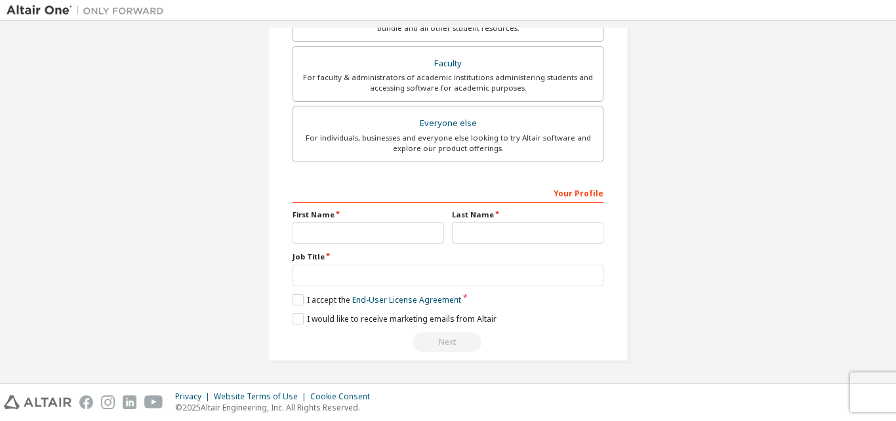
scroll to position [388, 0]
click at [342, 226] on input "text" at bounding box center [369, 232] width 152 height 22
type input "*****"
click at [463, 236] on input "text" at bounding box center [528, 232] width 152 height 22
type input "**********"
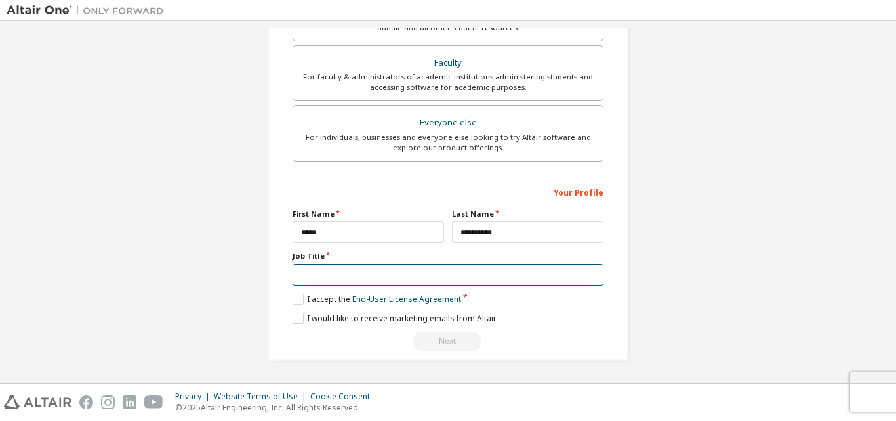
click at [370, 267] on input "text" at bounding box center [448, 275] width 311 height 22
type input "*******"
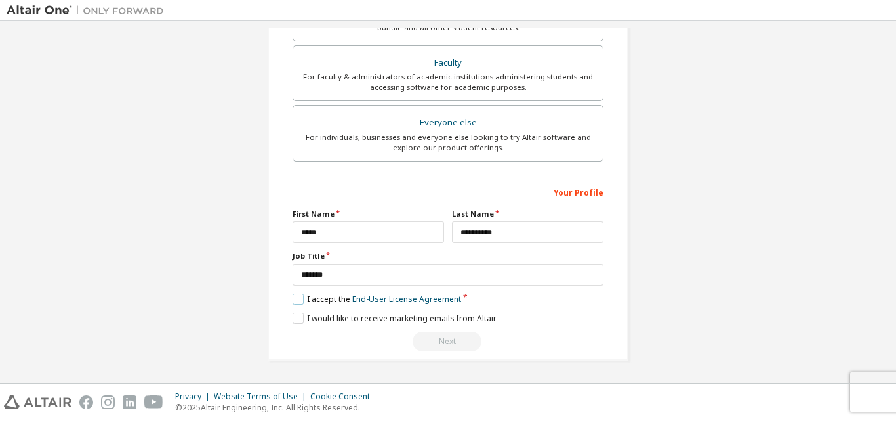
click at [293, 302] on label "I accept the End-User License Agreement" at bounding box center [377, 298] width 169 height 11
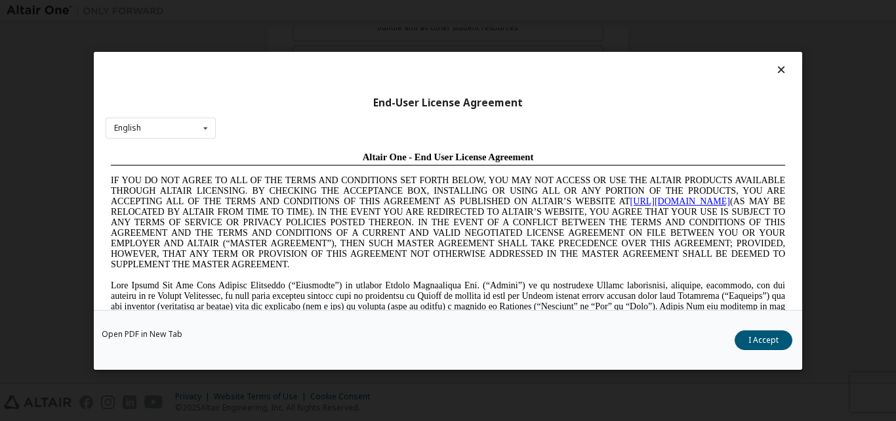
scroll to position [0, 0]
click at [776, 346] on button "I Accept" at bounding box center [764, 339] width 58 height 20
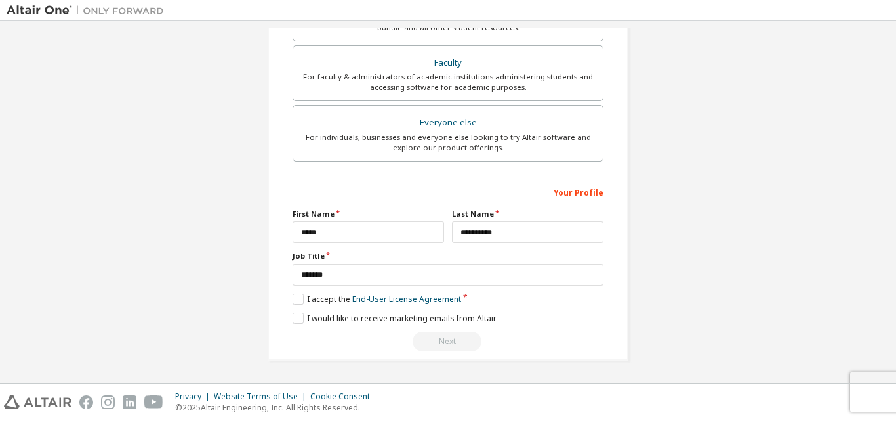
click at [293, 324] on div "**********" at bounding box center [448, 266] width 311 height 170
click at [295, 314] on label "I would like to receive marketing emails from Altair" at bounding box center [395, 317] width 204 height 11
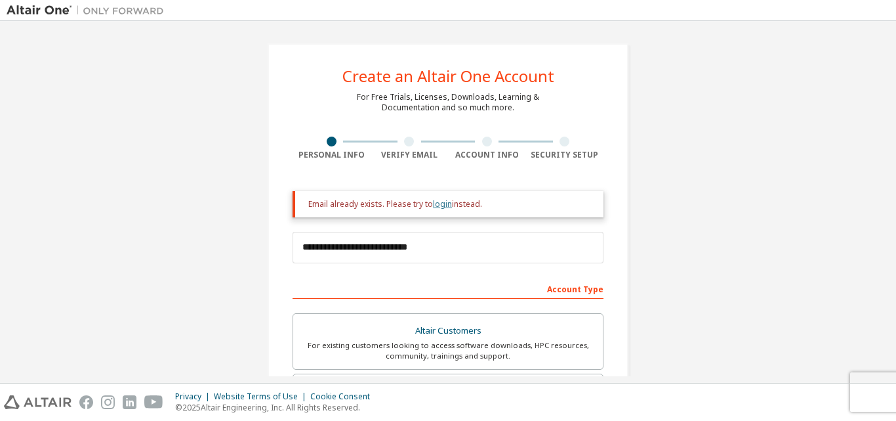
click at [440, 209] on link "login" at bounding box center [442, 203] width 19 height 11
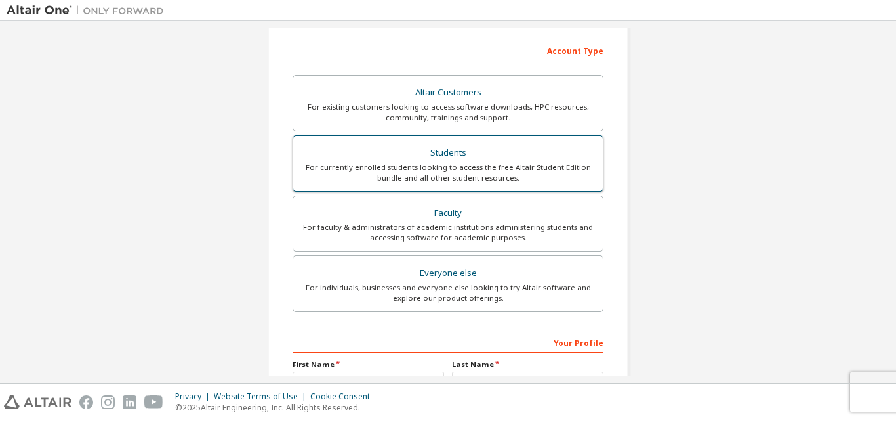
scroll to position [66, 0]
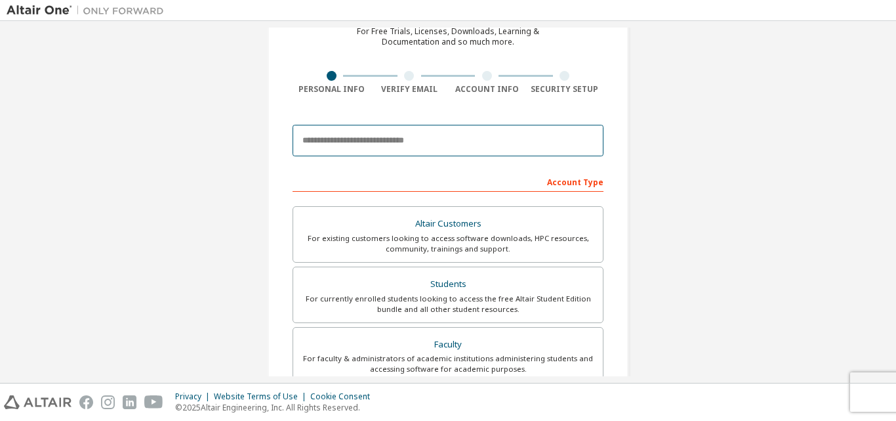
click at [479, 142] on input "email" at bounding box center [448, 140] width 311 height 31
type input "**********"
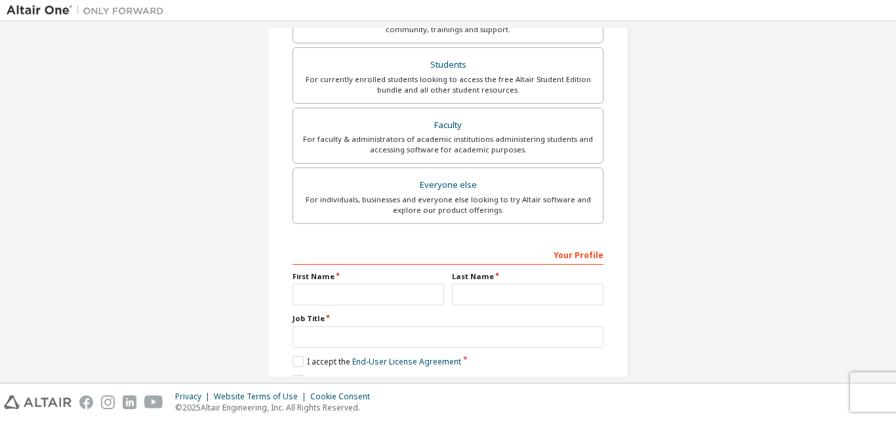
scroll to position [388, 0]
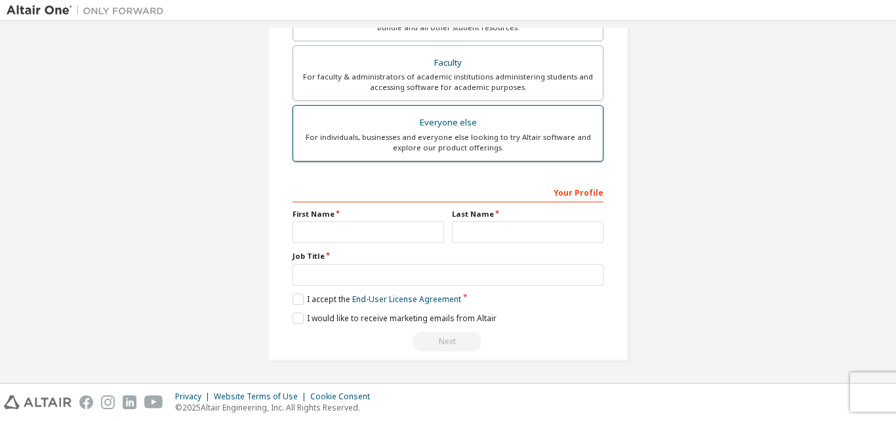
click at [442, 125] on div "Everyone else" at bounding box center [448, 123] width 294 height 18
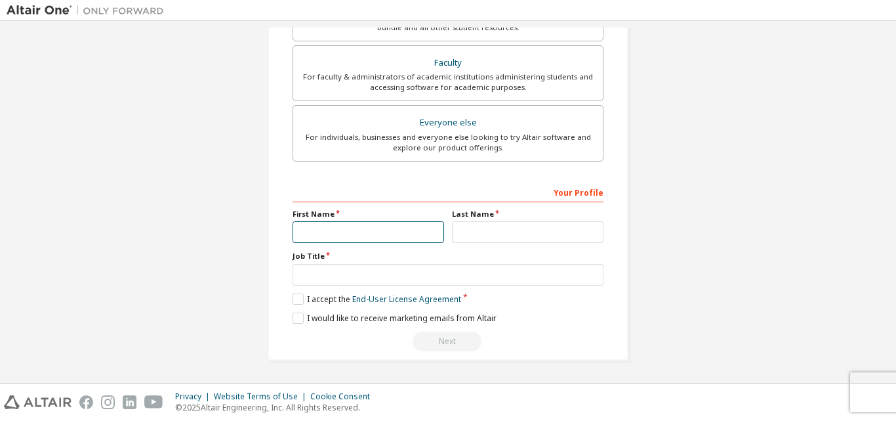
click at [363, 234] on input "text" at bounding box center [369, 232] width 152 height 22
type input "*****"
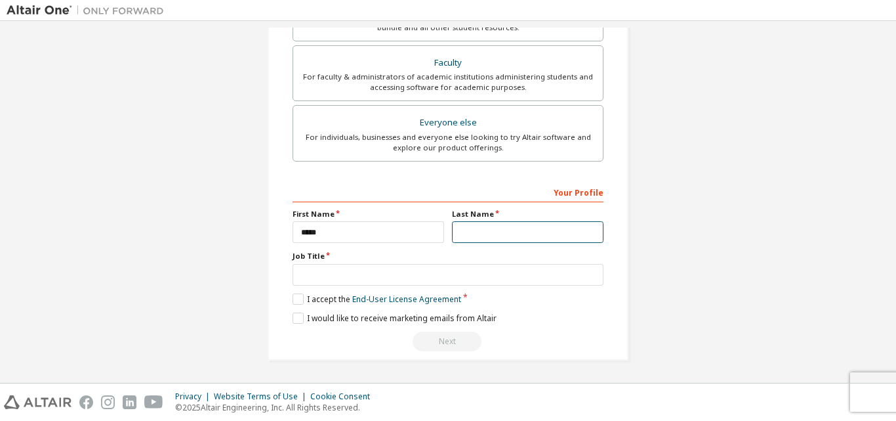
click at [495, 231] on input "text" at bounding box center [528, 232] width 152 height 22
type input "**********"
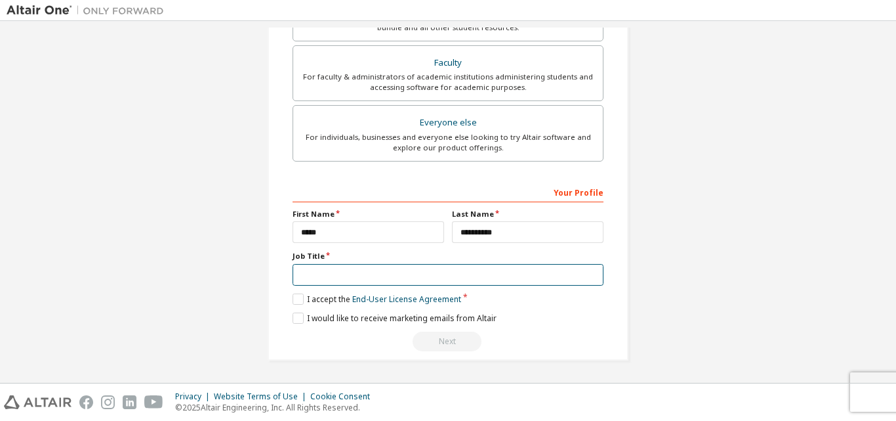
click at [315, 268] on input "text" at bounding box center [448, 275] width 311 height 22
type input "*******"
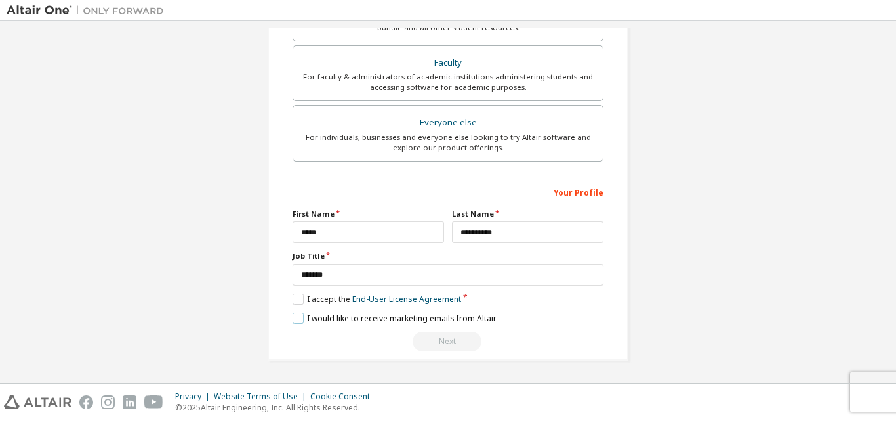
click at [295, 314] on label "I would like to receive marketing emails from Altair" at bounding box center [395, 317] width 204 height 11
click at [294, 318] on label "I would like to receive marketing emails from Altair" at bounding box center [395, 317] width 204 height 11
click at [299, 295] on label "I accept the End-User License Agreement" at bounding box center [377, 298] width 169 height 11
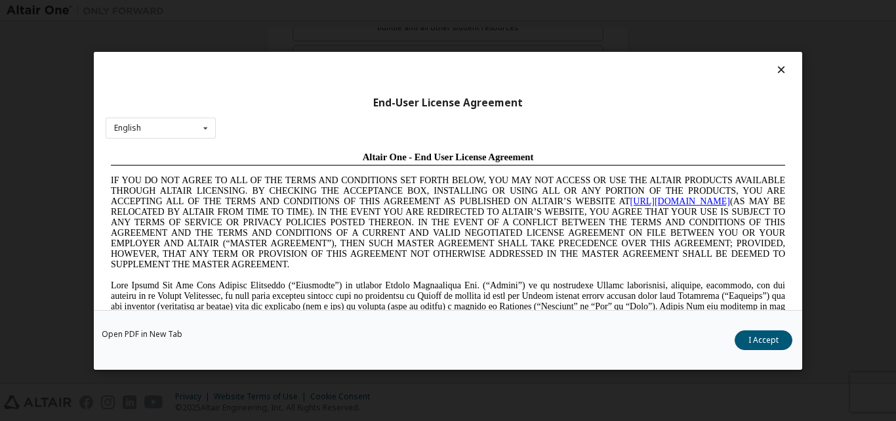
scroll to position [0, 0]
click at [778, 341] on button "I Accept" at bounding box center [764, 339] width 58 height 20
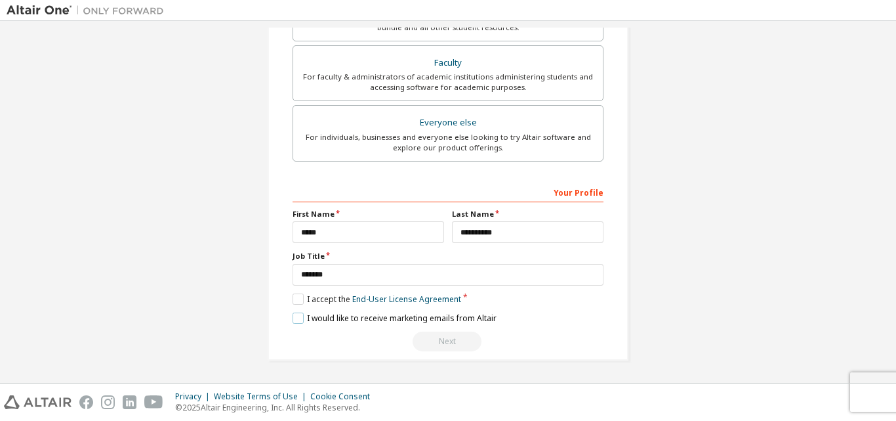
click at [299, 315] on label "I would like to receive marketing emails from Altair" at bounding box center [395, 317] width 204 height 11
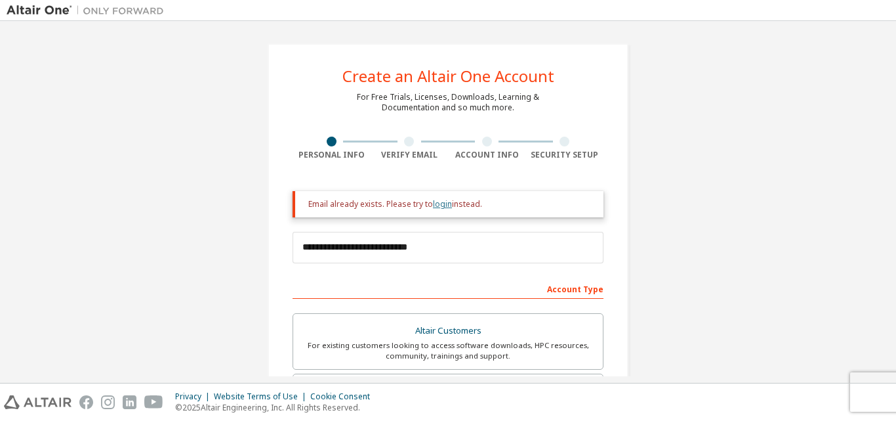
click at [436, 204] on link "login" at bounding box center [442, 203] width 19 height 11
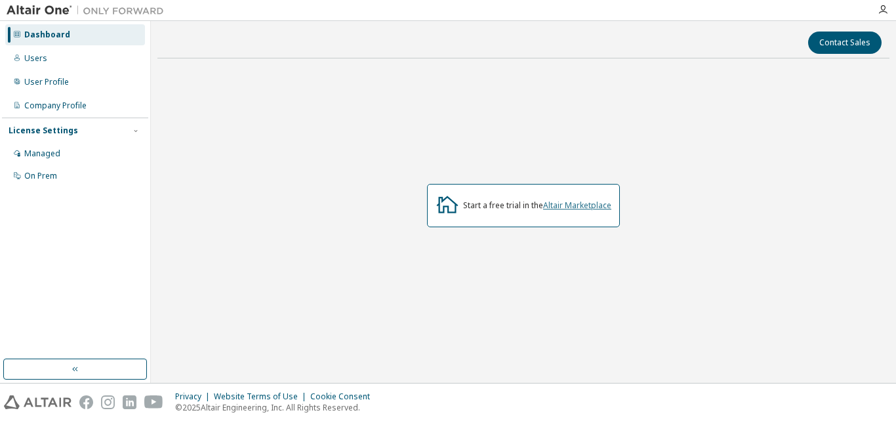
click at [557, 205] on link "Altair Marketplace" at bounding box center [577, 204] width 68 height 11
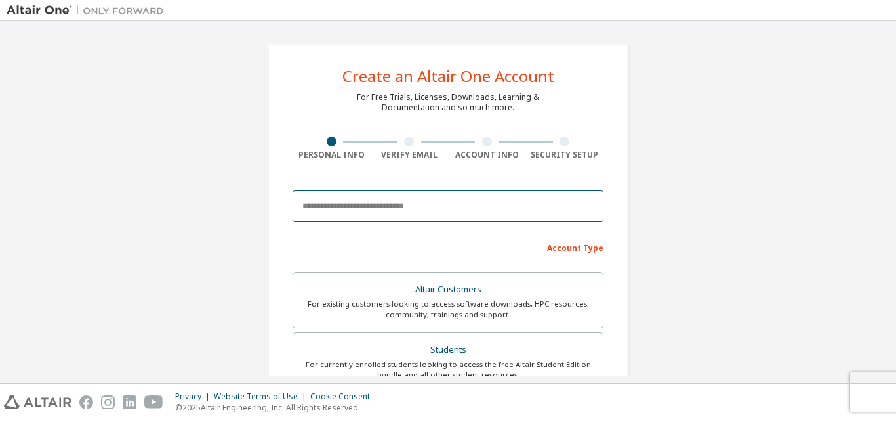
click at [437, 206] on input "email" at bounding box center [448, 205] width 311 height 31
type input "**********"
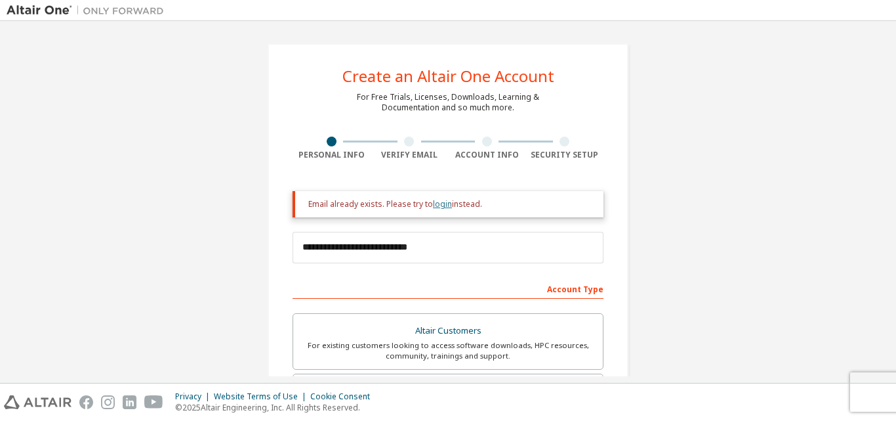
click at [438, 199] on link "login" at bounding box center [442, 203] width 19 height 11
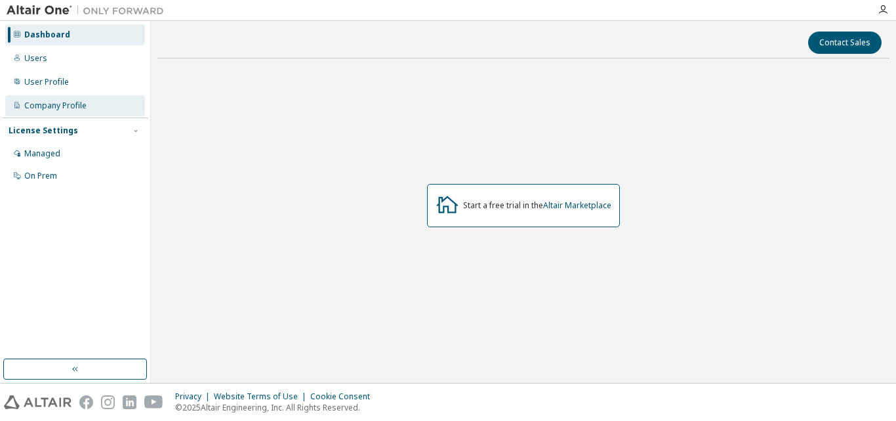
click at [79, 102] on div "Company Profile" at bounding box center [55, 105] width 62 height 10
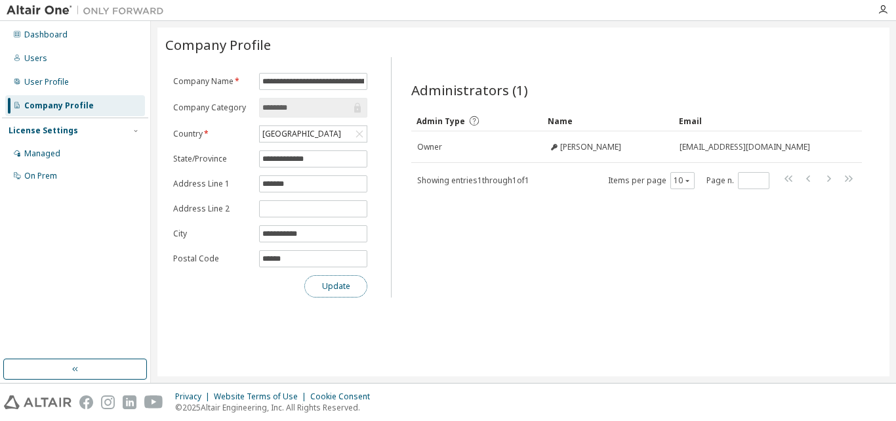
click at [340, 293] on button "Update" at bounding box center [335, 286] width 63 height 22
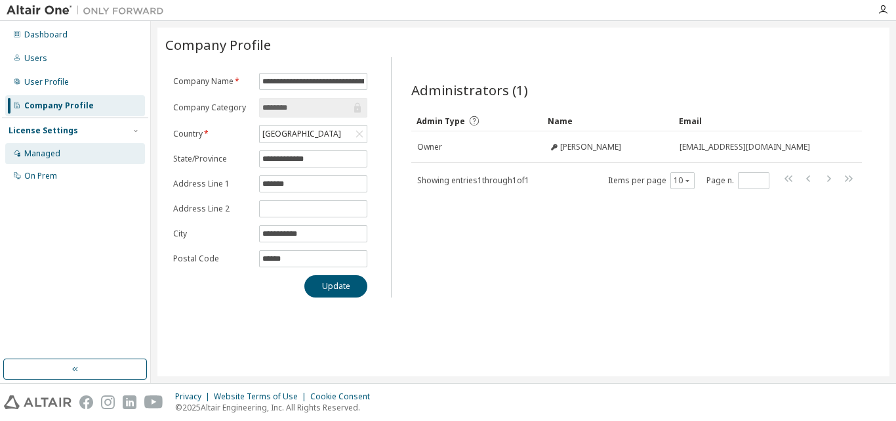
click at [73, 147] on div "Managed" at bounding box center [75, 153] width 140 height 21
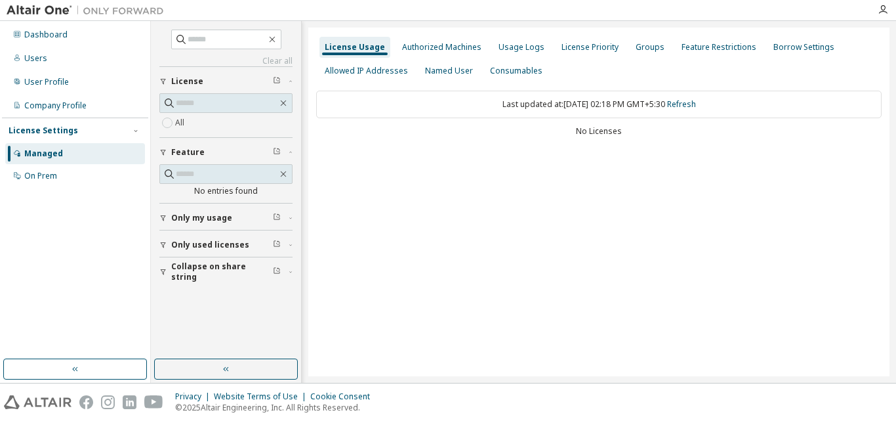
click at [142, 136] on div "License Settings Managed On Prem" at bounding box center [75, 152] width 146 height 70
click at [128, 104] on div "Company Profile" at bounding box center [75, 105] width 140 height 21
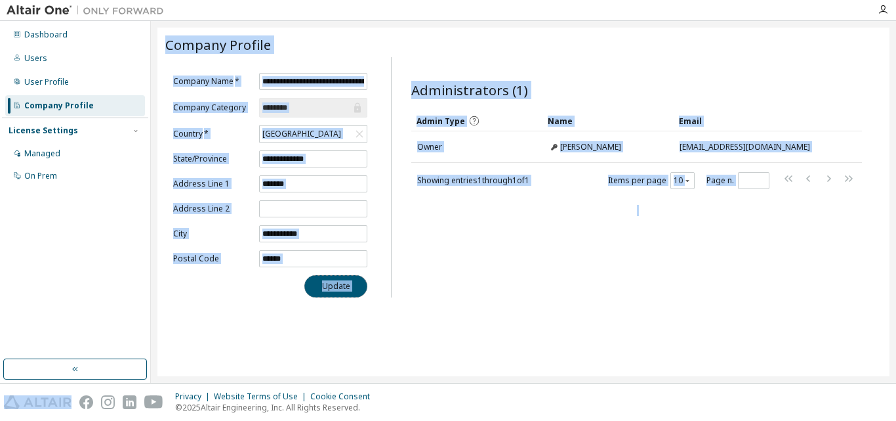
click at [329, 297] on button "Update" at bounding box center [335, 286] width 63 height 22
drag, startPoint x: 580, startPoint y: 283, endPoint x: 580, endPoint y: 276, distance: 7.2
click at [580, 276] on div "Administrators (1) Clear Load Save Save As Field Operator Value Select filter S…" at bounding box center [637, 181] width 482 height 232
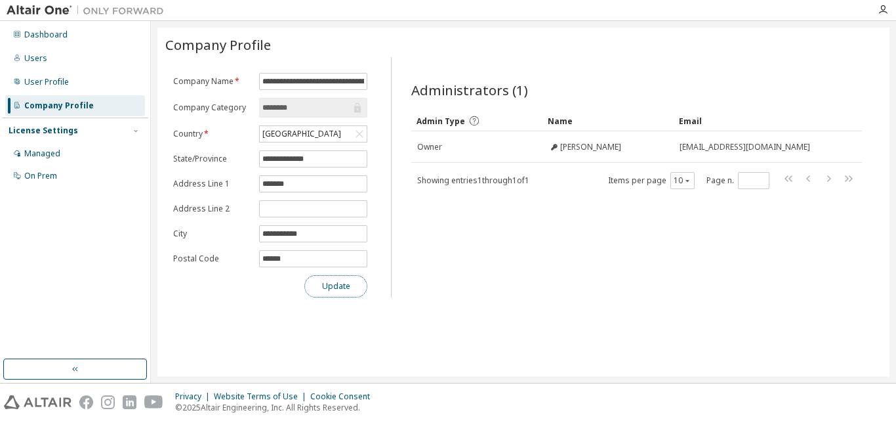
click at [348, 296] on button "Update" at bounding box center [335, 286] width 63 height 22
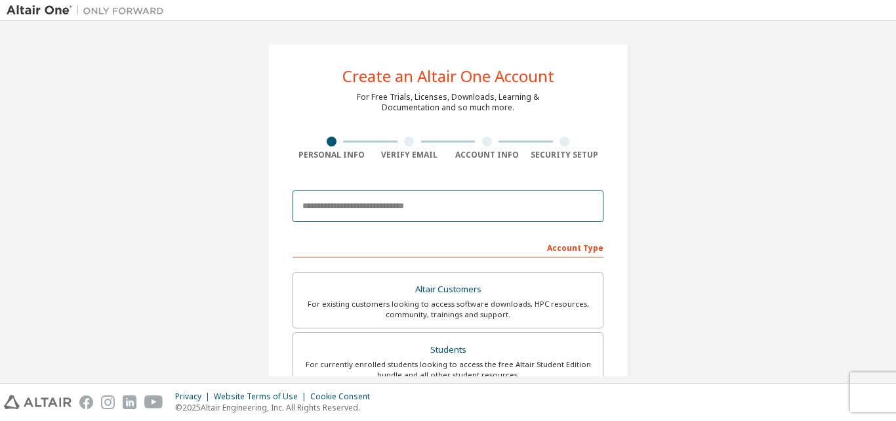
click at [358, 211] on input "email" at bounding box center [448, 205] width 311 height 31
type input "**********"
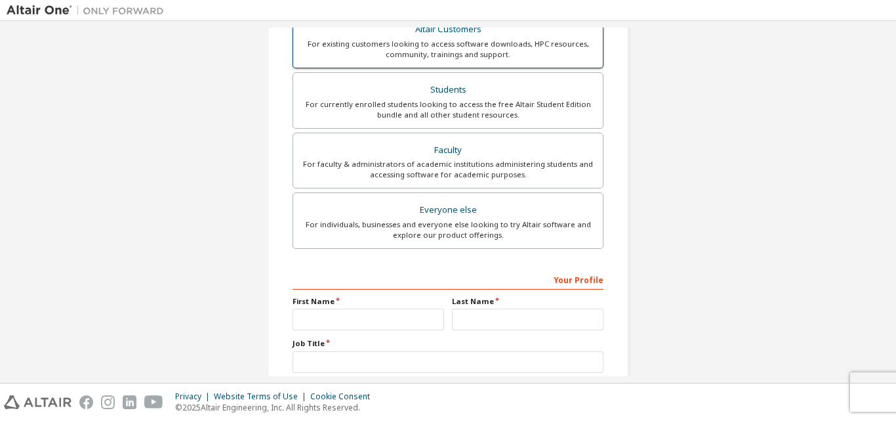
scroll to position [304, 0]
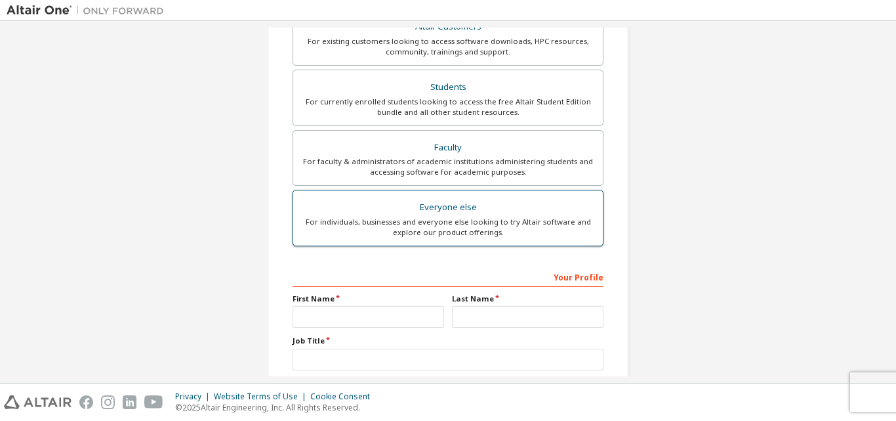
click at [426, 211] on div "Everyone else" at bounding box center [448, 207] width 294 height 18
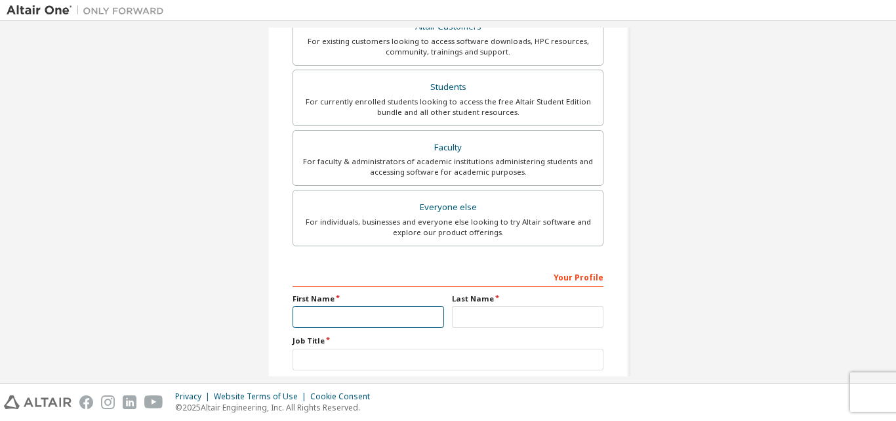
click at [366, 315] on input "text" at bounding box center [369, 317] width 152 height 22
type input "*****"
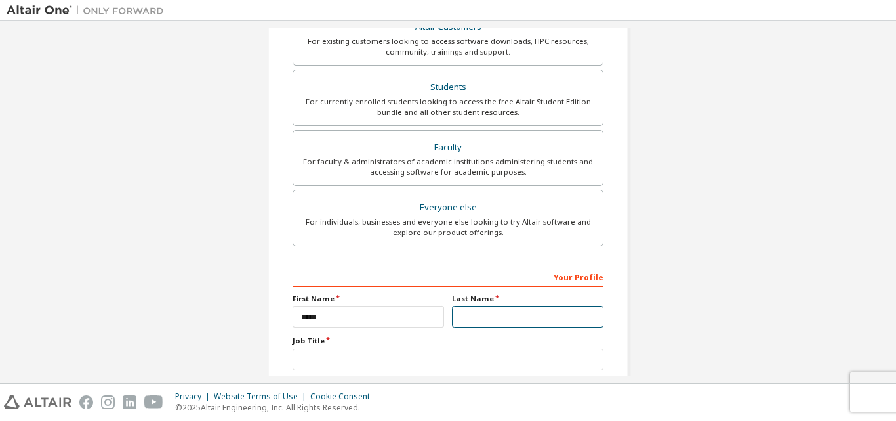
click at [512, 316] on input "text" at bounding box center [528, 317] width 152 height 22
type input "**********"
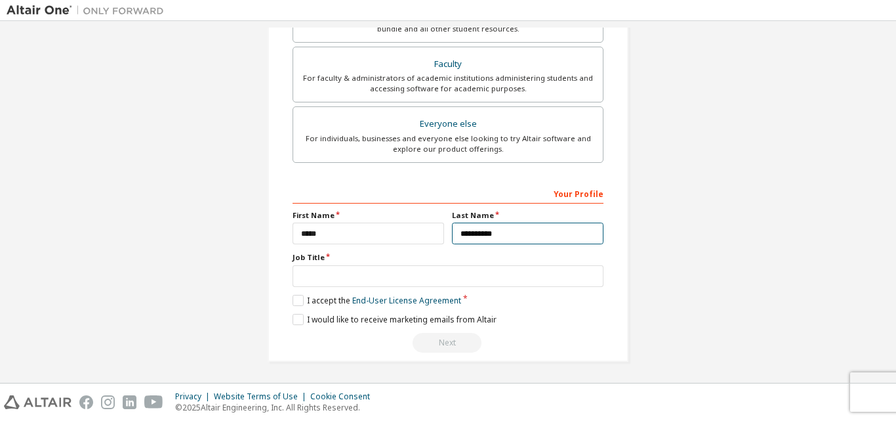
scroll to position [388, 0]
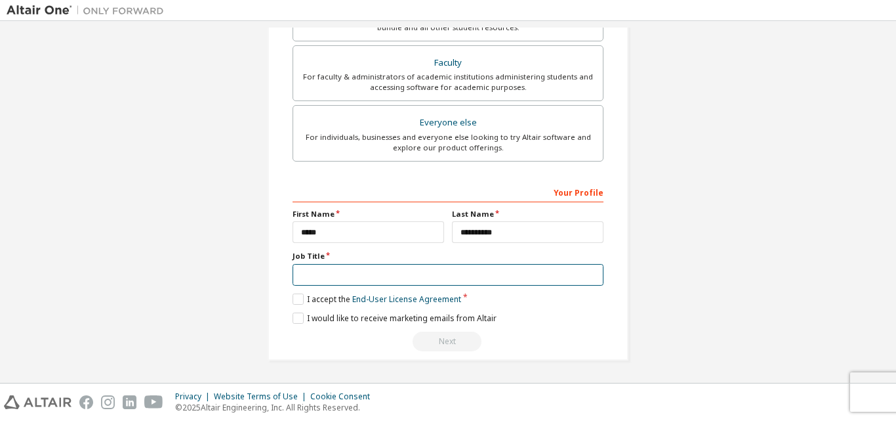
click at [409, 270] on input "text" at bounding box center [448, 275] width 311 height 22
type input "*******"
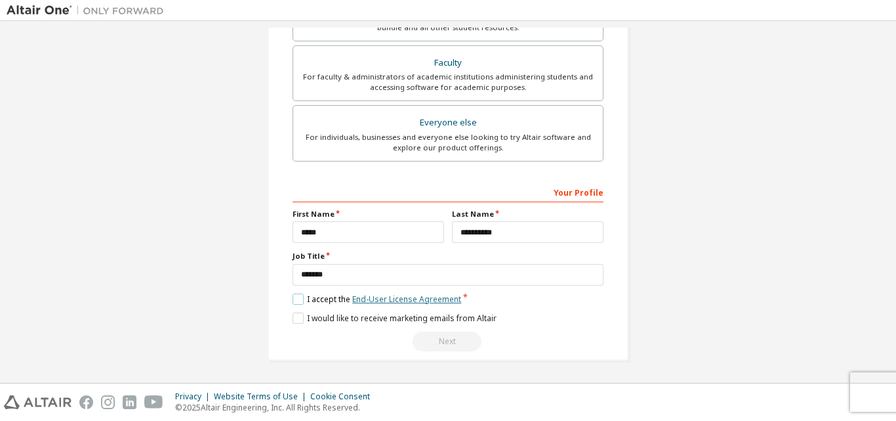
click at [365, 293] on link "End-User License Agreement" at bounding box center [406, 298] width 109 height 11
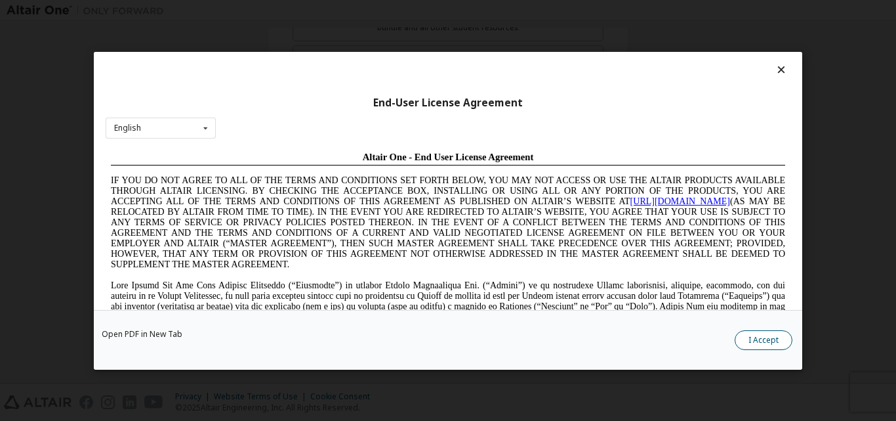
scroll to position [0, 0]
click at [790, 344] on button "I Accept" at bounding box center [764, 339] width 58 height 20
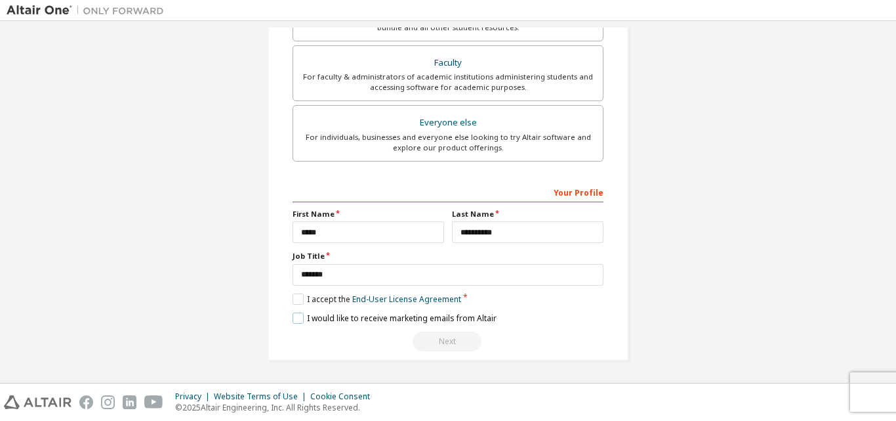
click at [297, 321] on label "I would like to receive marketing emails from Altair" at bounding box center [395, 317] width 204 height 11
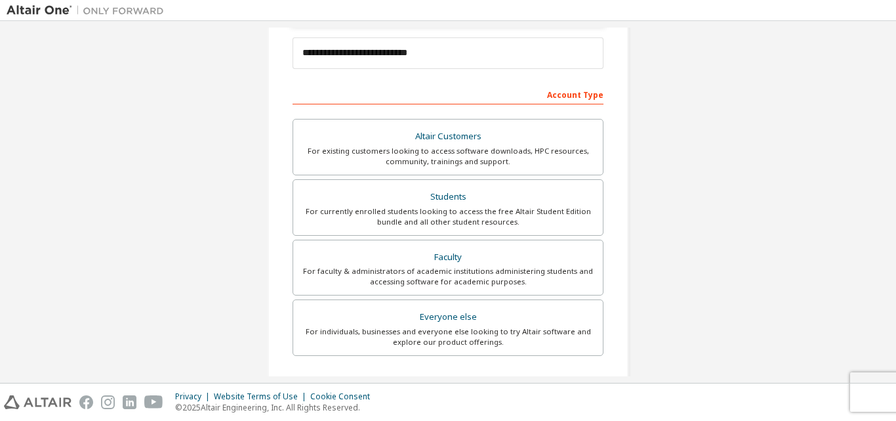
scroll to position [192, 0]
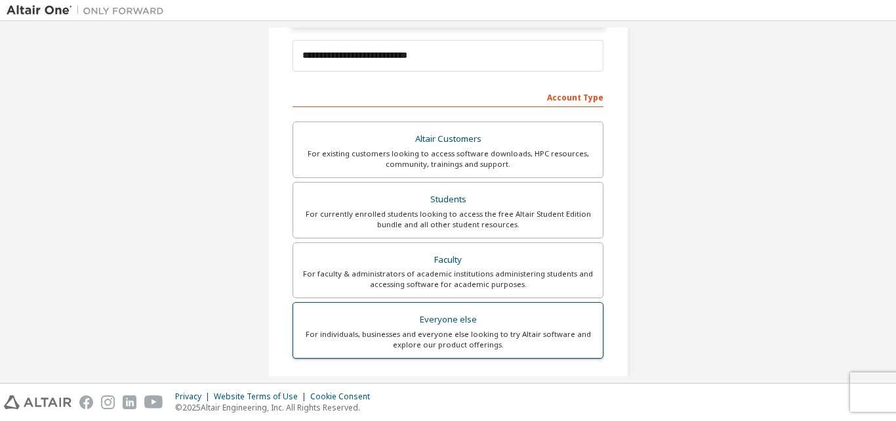
click at [448, 339] on div "For individuals, businesses and everyone else looking to try Altair software an…" at bounding box center [448, 339] width 294 height 21
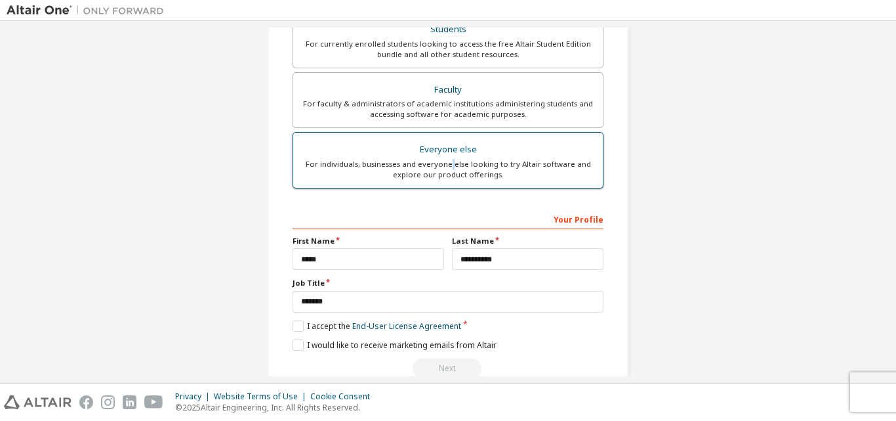
scroll to position [388, 0]
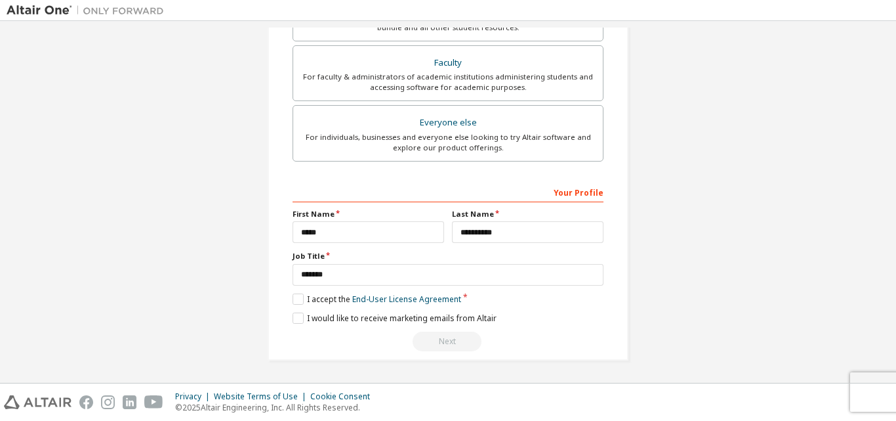
click at [593, 190] on div "Your Profile" at bounding box center [448, 191] width 311 height 21
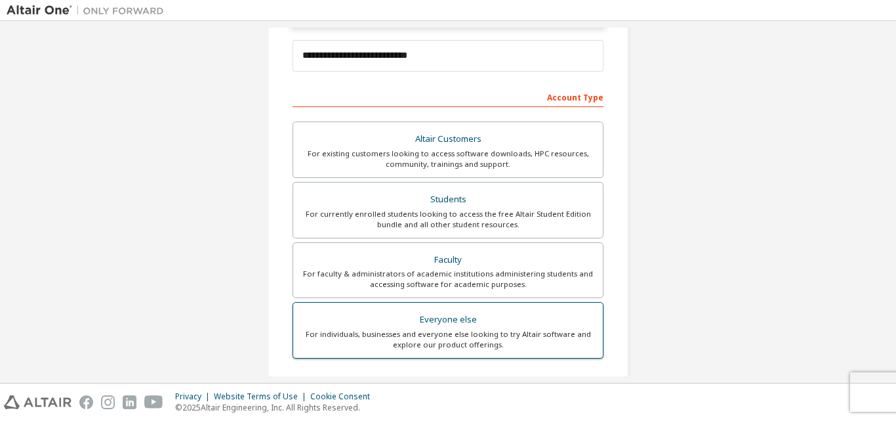
scroll to position [0, 0]
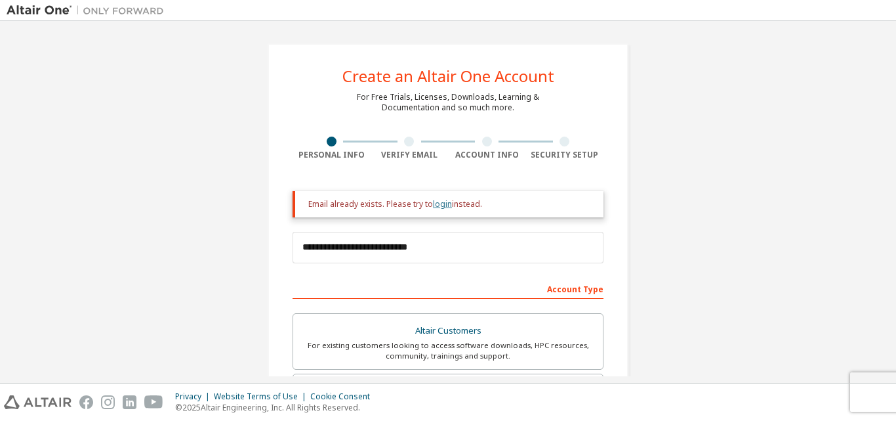
click at [438, 203] on link "login" at bounding box center [442, 203] width 19 height 11
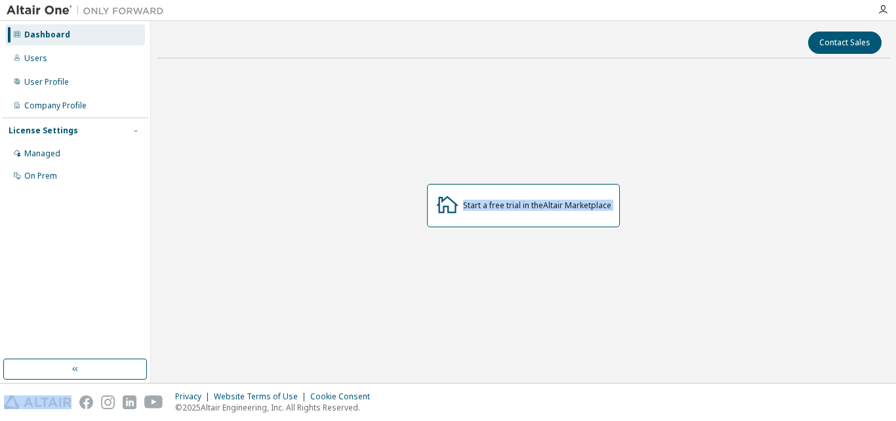
click at [507, 219] on div "Start a free trial in the Altair Marketplace" at bounding box center [523, 205] width 193 height 43
click at [135, 129] on icon "button" at bounding box center [136, 131] width 8 height 8
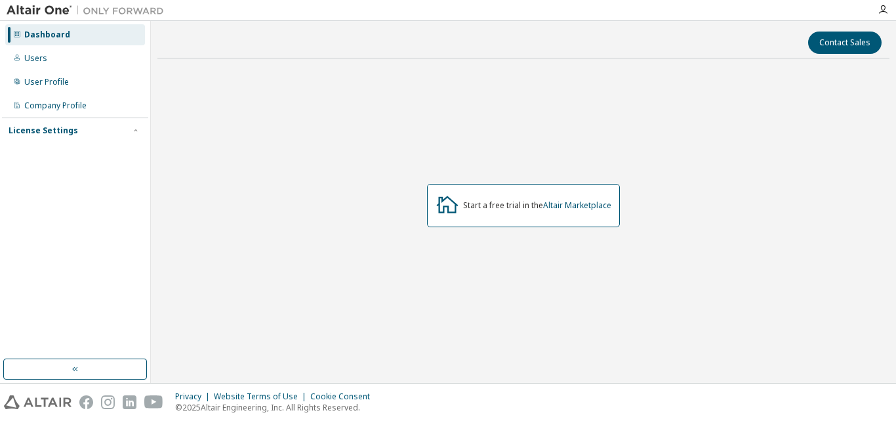
click at [143, 126] on div "License Settings Managed On Prem" at bounding box center [75, 130] width 146 height 26
click at [134, 129] on icon "button" at bounding box center [136, 131] width 8 height 8
click at [104, 148] on div "Managed" at bounding box center [75, 153] width 140 height 21
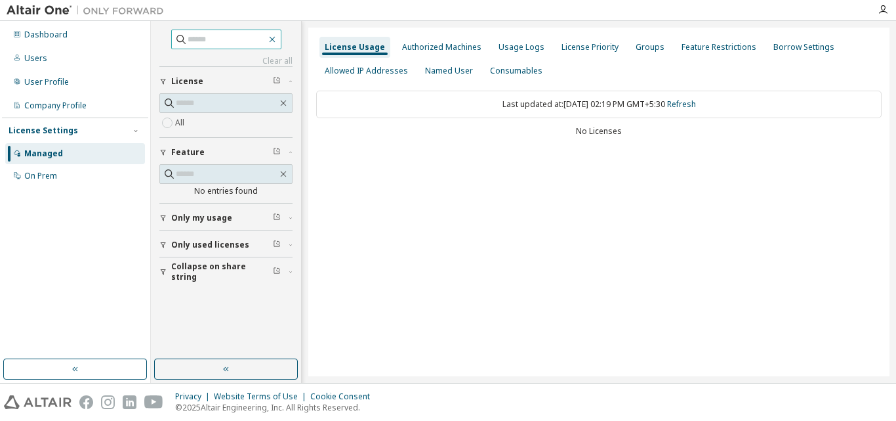
click at [278, 42] on icon "button" at bounding box center [272, 39] width 10 height 10
click at [110, 153] on div "Managed" at bounding box center [75, 153] width 140 height 21
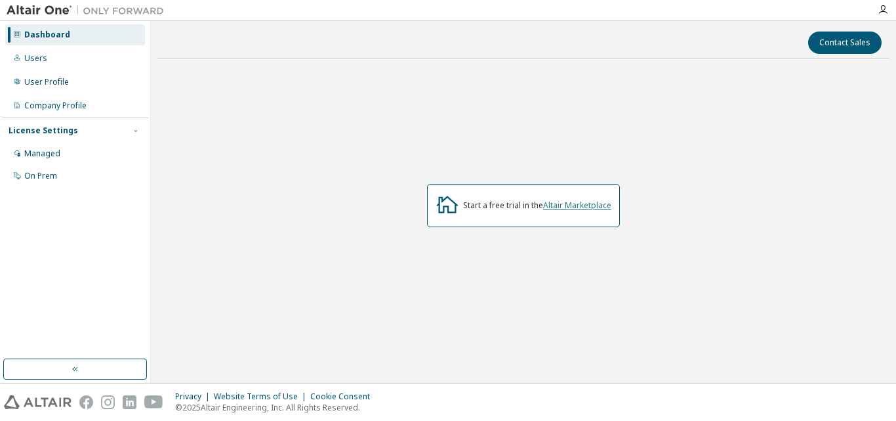
click at [594, 201] on link "Altair Marketplace" at bounding box center [577, 204] width 68 height 11
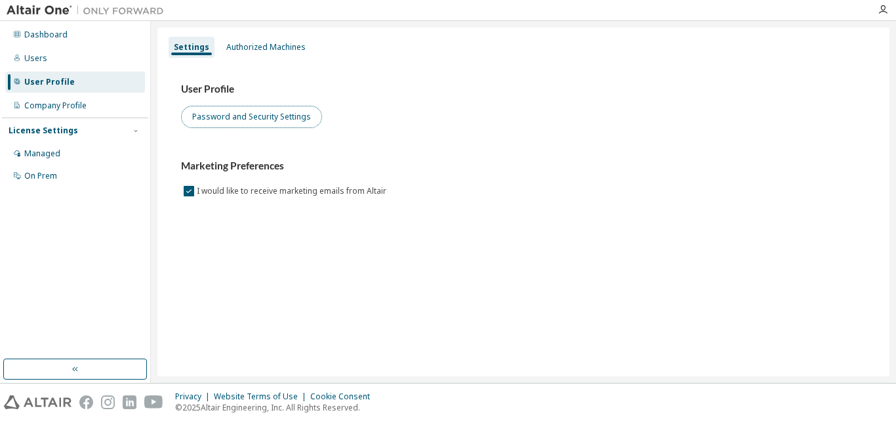
click at [299, 115] on button "Password and Security Settings" at bounding box center [251, 117] width 141 height 22
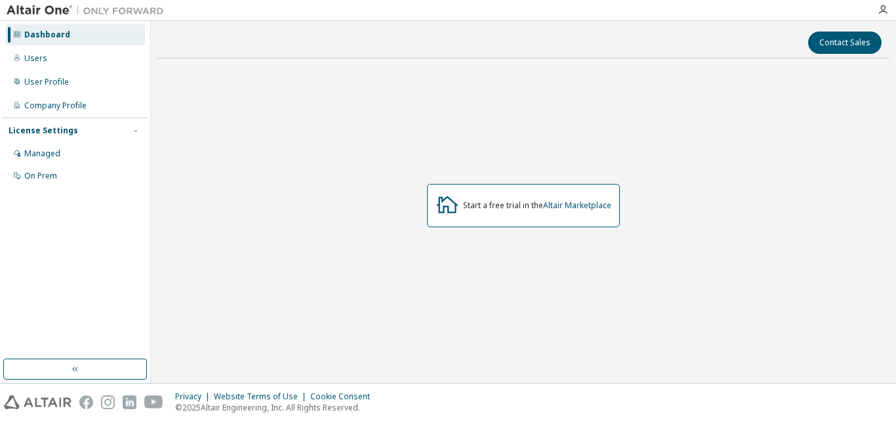
click at [93, 363] on button "button" at bounding box center [75, 368] width 144 height 21
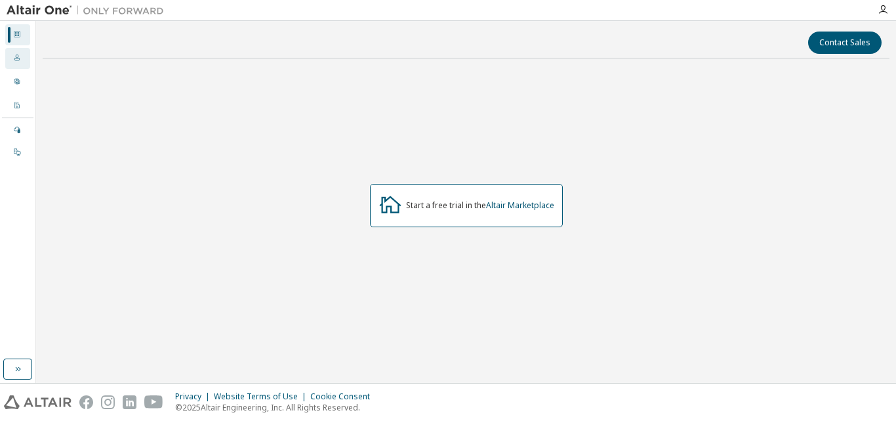
click at [16, 58] on icon at bounding box center [17, 58] width 8 height 8
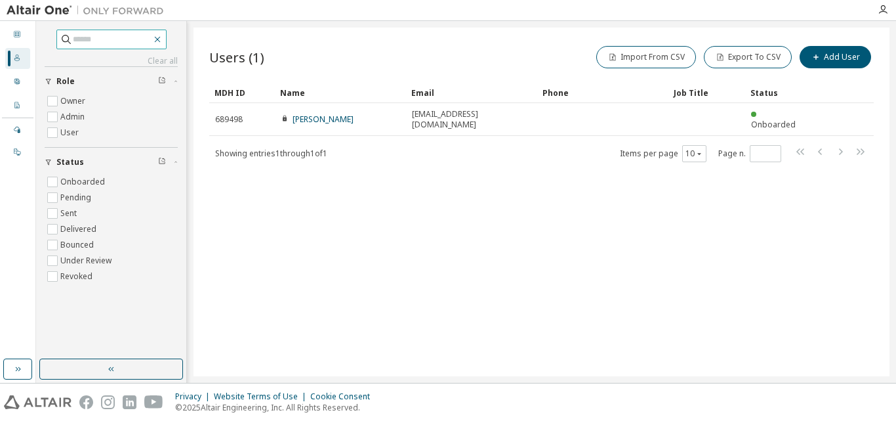
click at [163, 44] on icon "button" at bounding box center [157, 39] width 10 height 10
click at [163, 41] on icon "button" at bounding box center [157, 39] width 10 height 10
click at [160, 39] on icon "button" at bounding box center [157, 40] width 6 height 6
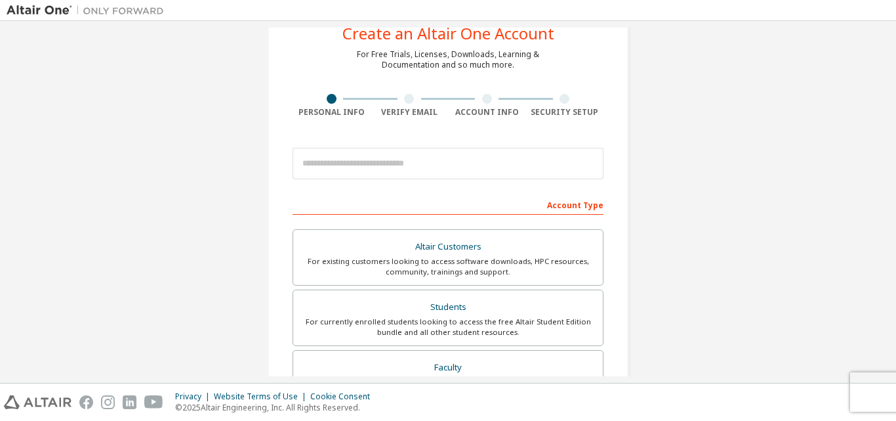
scroll to position [66, 0]
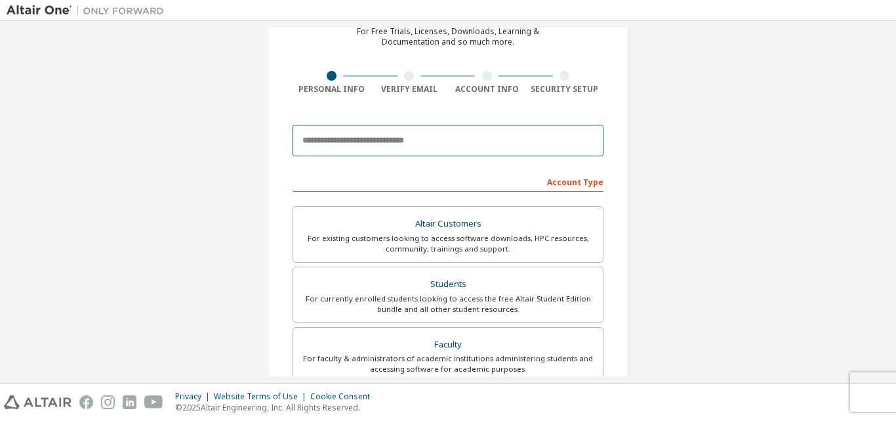
click at [419, 142] on input "email" at bounding box center [448, 140] width 311 height 31
type input "**********"
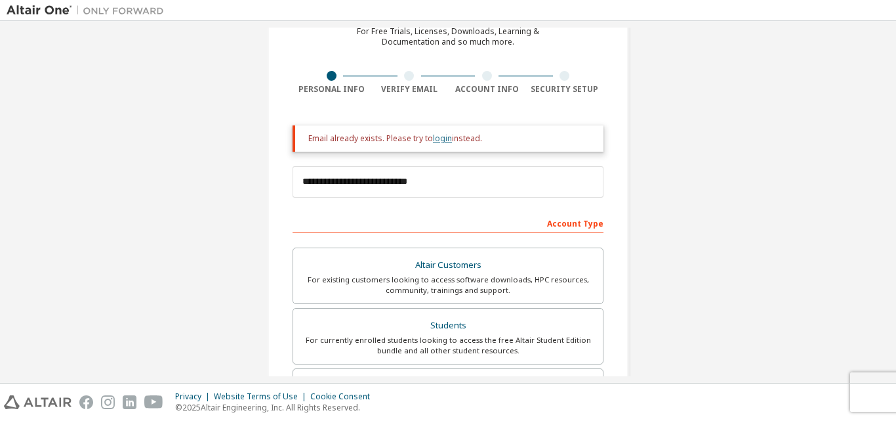
click at [442, 136] on link "login" at bounding box center [442, 138] width 19 height 11
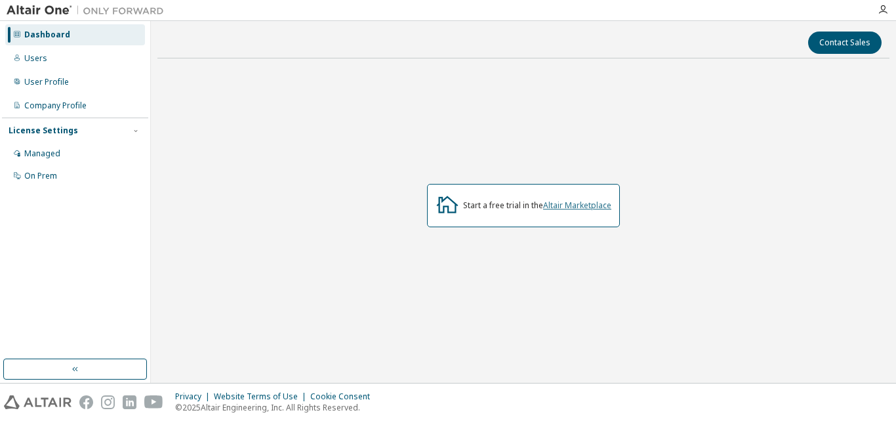
click at [562, 204] on link "Altair Marketplace" at bounding box center [577, 204] width 68 height 11
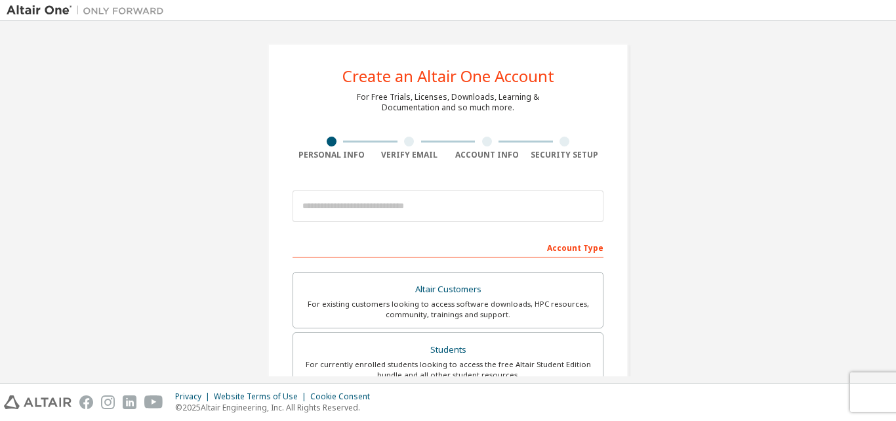
scroll to position [66, 0]
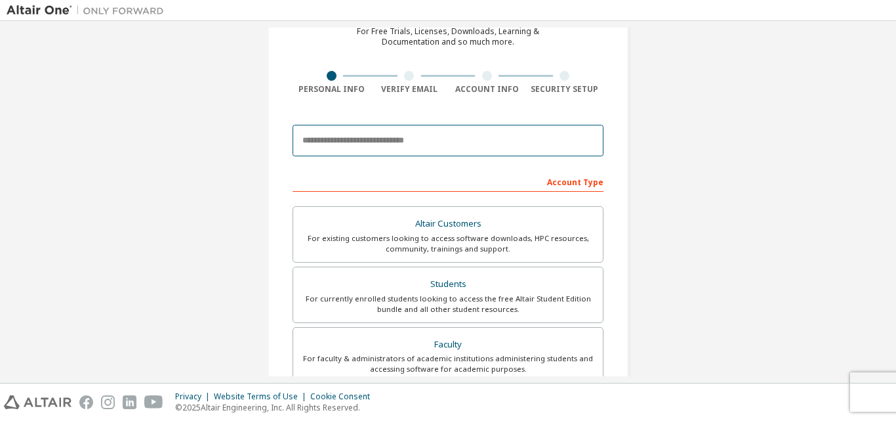
click at [389, 139] on input "email" at bounding box center [448, 140] width 311 height 31
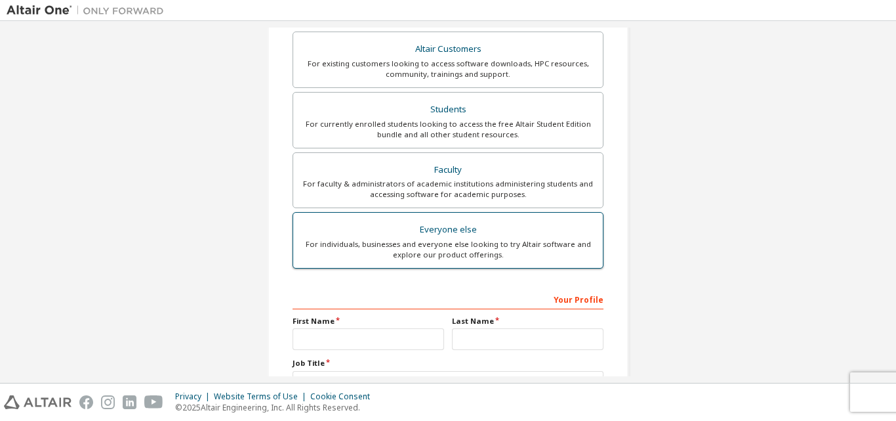
scroll to position [262, 0]
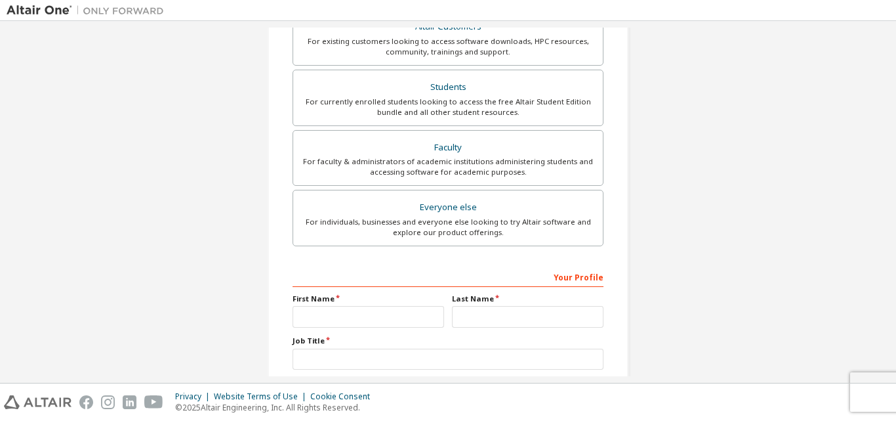
type input "**********"
click at [338, 317] on input "text" at bounding box center [369, 317] width 152 height 22
type input "*****"
click at [467, 322] on input "text" at bounding box center [528, 317] width 152 height 22
type input "**********"
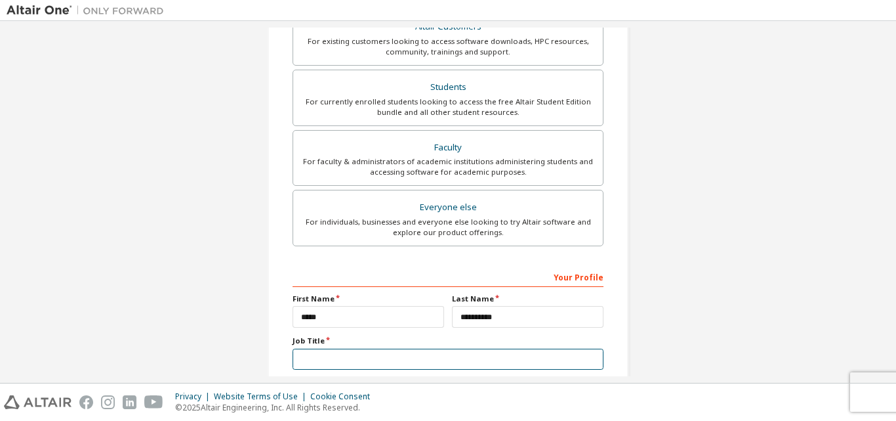
click at [379, 358] on input "text" at bounding box center [448, 359] width 311 height 22
type input "*******"
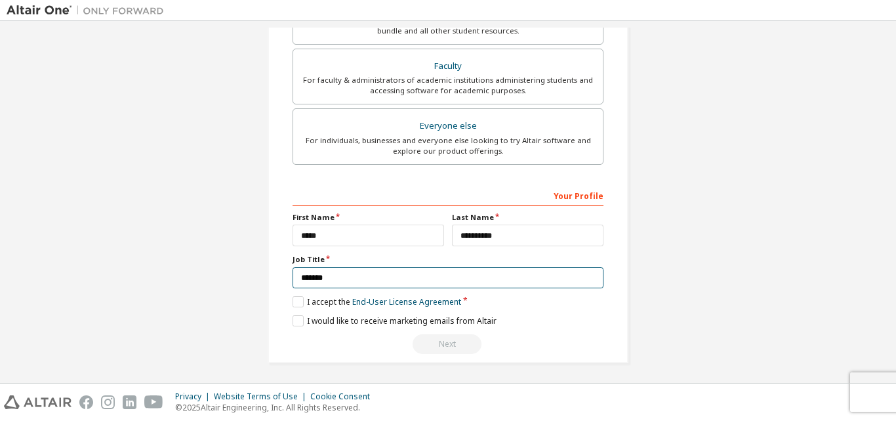
scroll to position [346, 0]
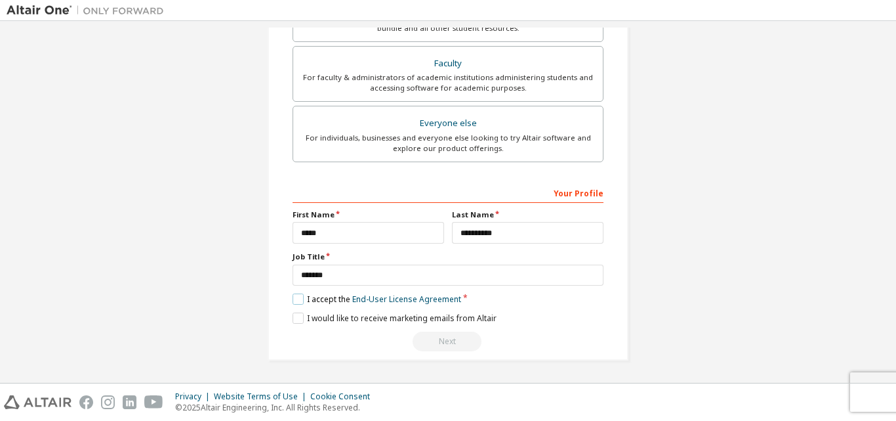
click at [297, 300] on label "I accept the End-User License Agreement" at bounding box center [377, 298] width 169 height 11
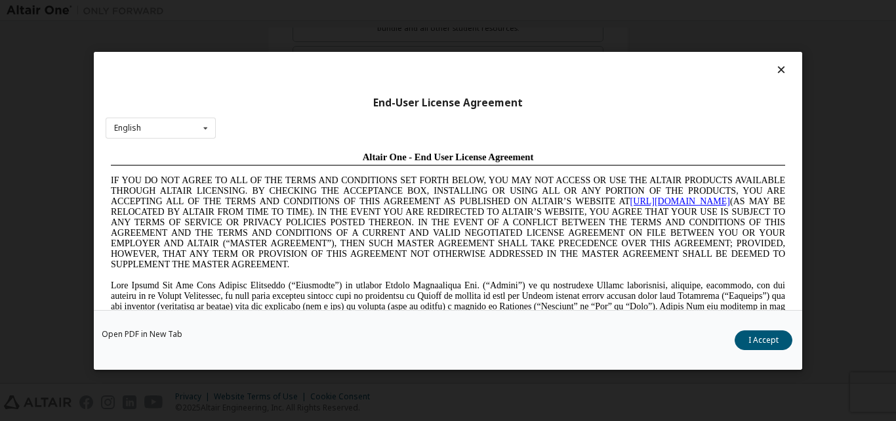
scroll to position [0, 0]
click at [776, 343] on button "I Accept" at bounding box center [764, 339] width 58 height 20
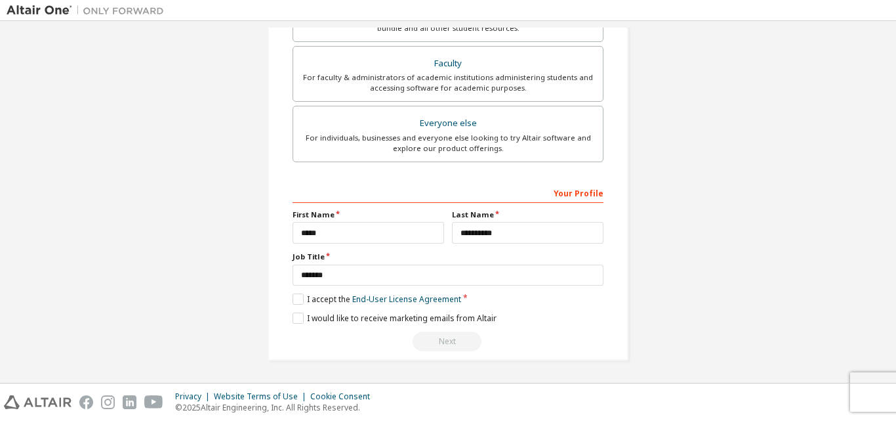
click at [287, 314] on div "**********" at bounding box center [448, 28] width 361 height 663
click at [294, 318] on label "I would like to receive marketing emails from Altair" at bounding box center [395, 317] width 204 height 11
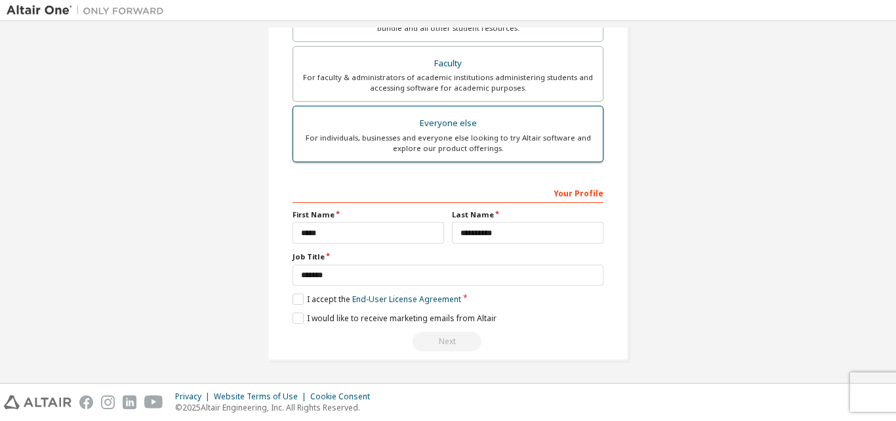
click at [420, 131] on div "Everyone else" at bounding box center [448, 123] width 294 height 18
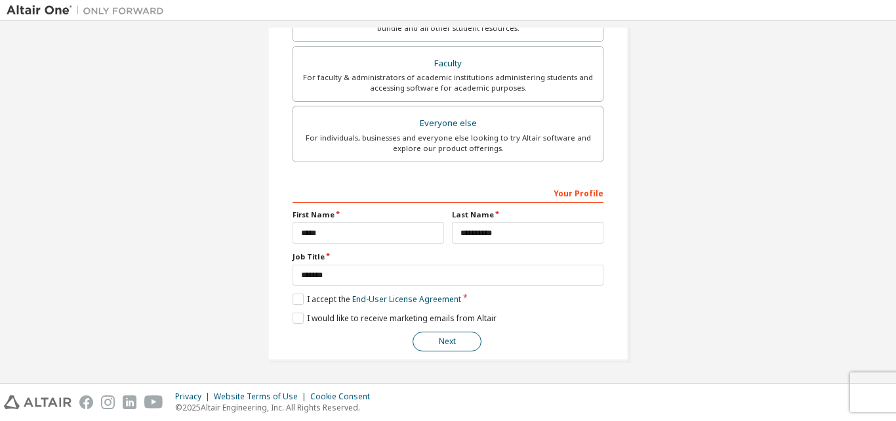
click at [419, 341] on button "Next" at bounding box center [447, 341] width 69 height 20
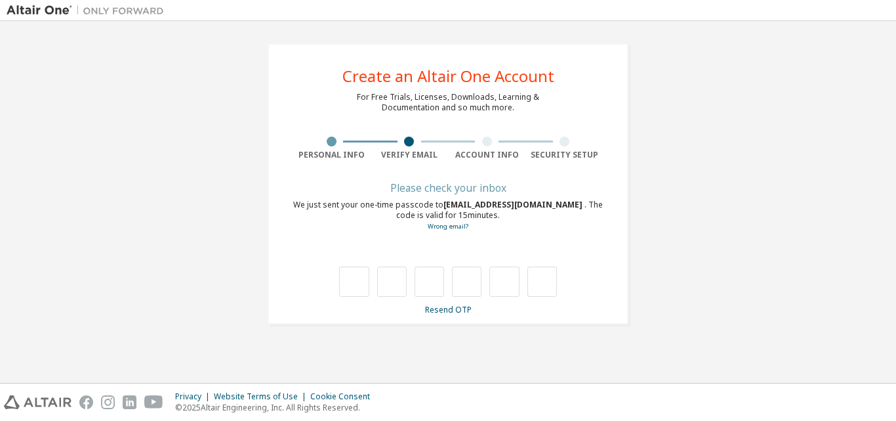
click at [587, 56] on div "**********" at bounding box center [448, 183] width 361 height 281
click at [444, 313] on link "Resend OTP" at bounding box center [448, 309] width 47 height 11
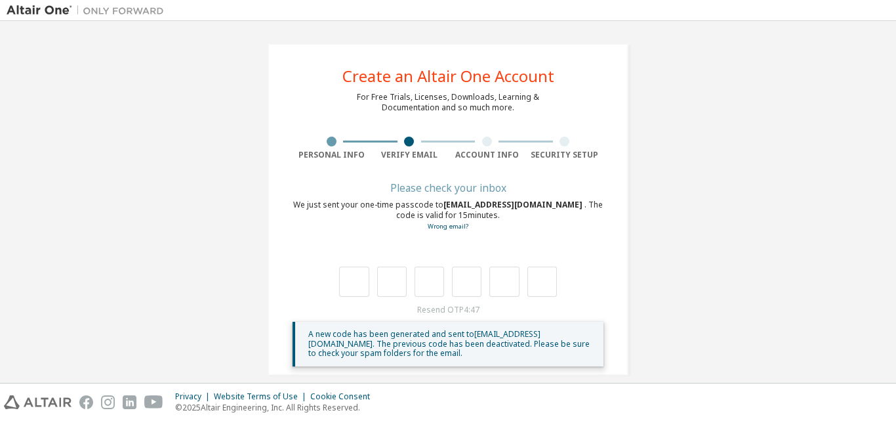
scroll to position [15, 0]
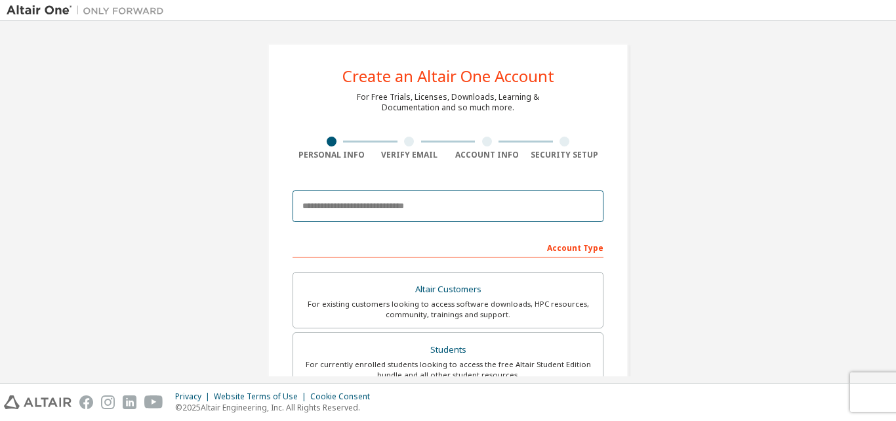
click at [396, 205] on input "email" at bounding box center [448, 205] width 311 height 31
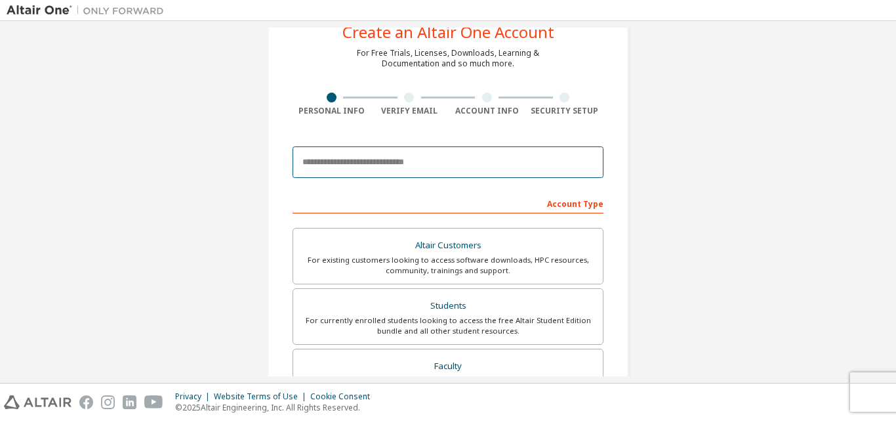
scroll to position [18, 0]
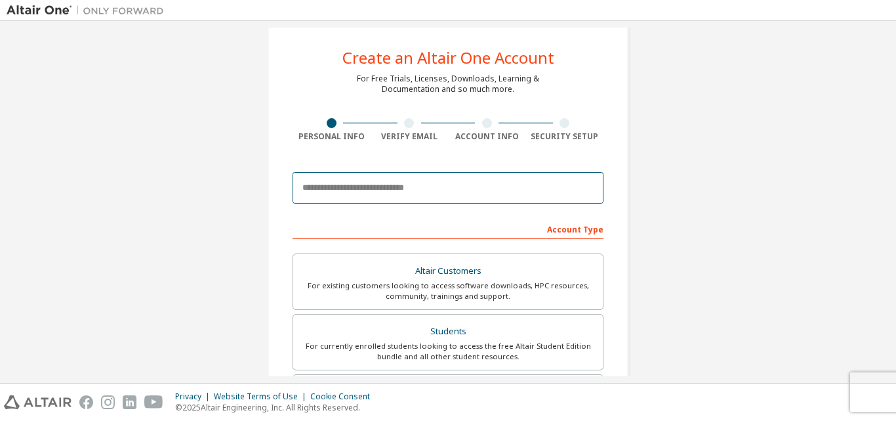
click at [482, 186] on input "email" at bounding box center [448, 187] width 311 height 31
type input "**********"
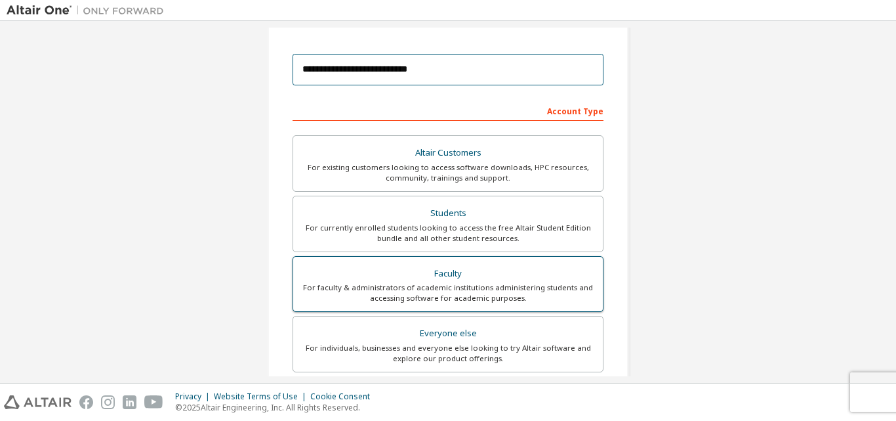
scroll to position [150, 0]
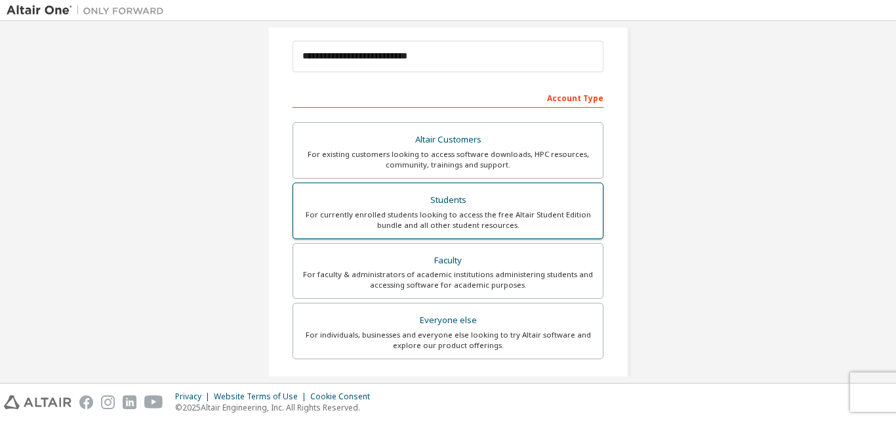
click at [486, 221] on div "For currently enrolled students looking to access the free Altair Student Editi…" at bounding box center [448, 219] width 294 height 21
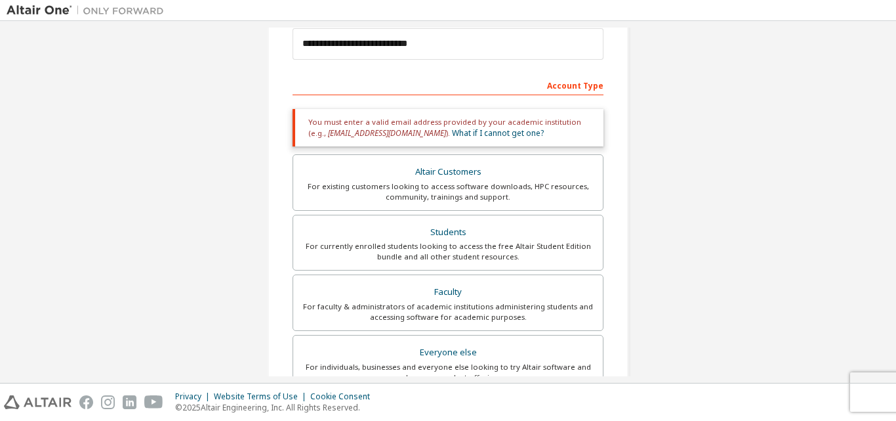
scroll to position [197, 0]
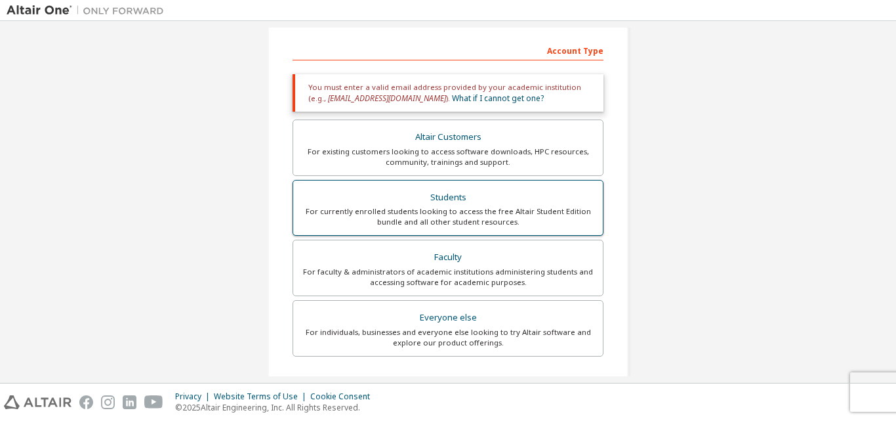
click at [470, 211] on div "For currently enrolled students looking to access the free Altair Student Editi…" at bounding box center [448, 216] width 294 height 21
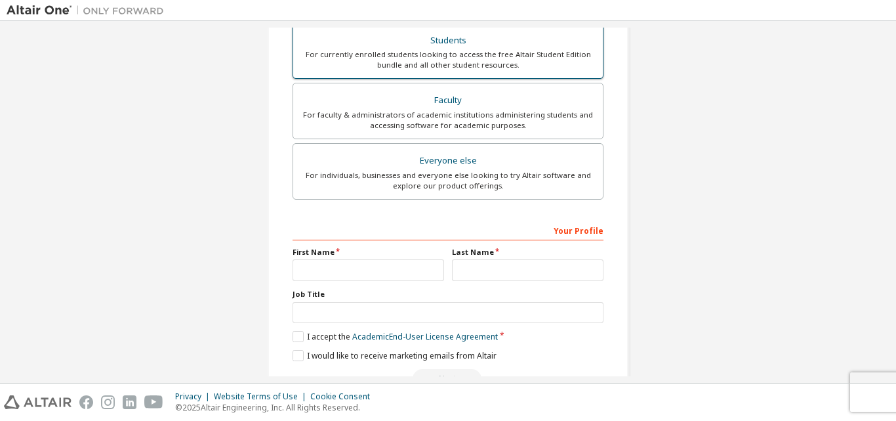
scroll to position [391, 0]
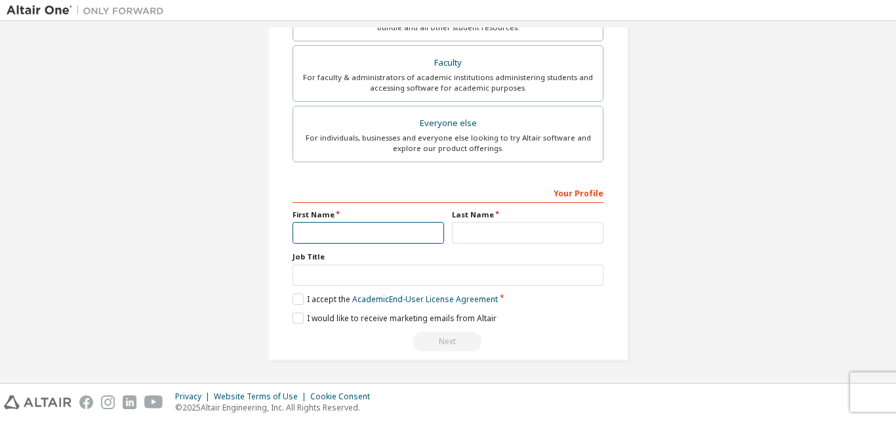
click at [378, 233] on input "text" at bounding box center [369, 233] width 152 height 22
type input "*****"
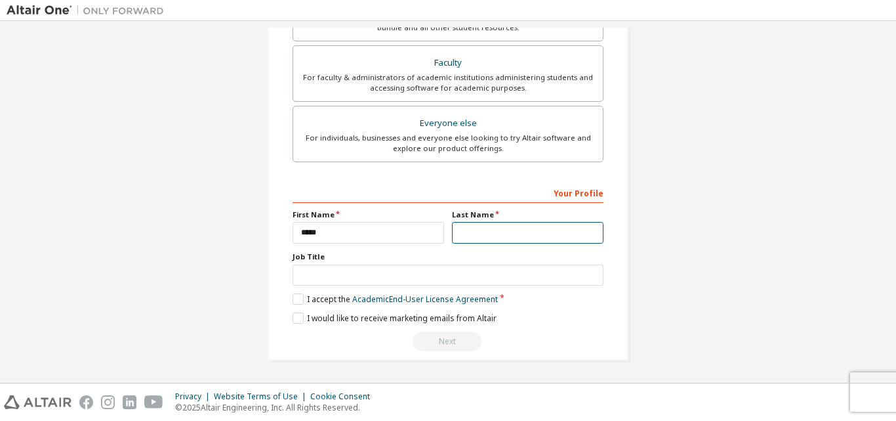
click at [489, 234] on input "text" at bounding box center [528, 233] width 152 height 22
type input "**********"
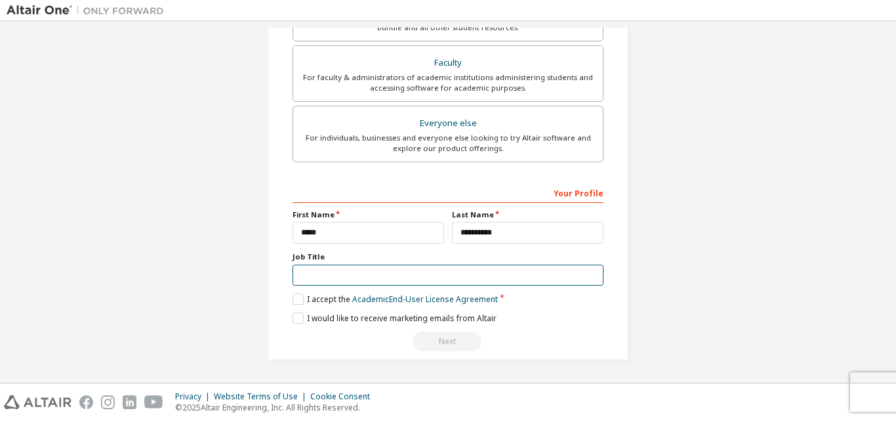
click at [433, 278] on input "text" at bounding box center [448, 275] width 311 height 22
type input "*******"
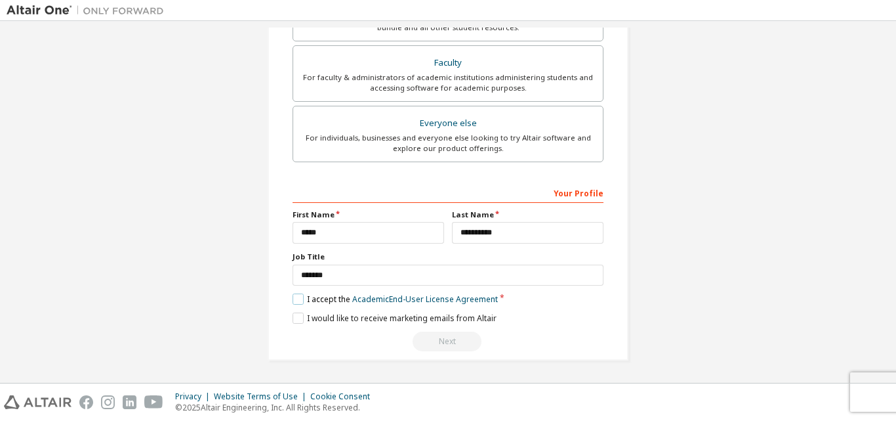
click at [297, 293] on label "I accept the Academic End-User License Agreement" at bounding box center [395, 298] width 205 height 11
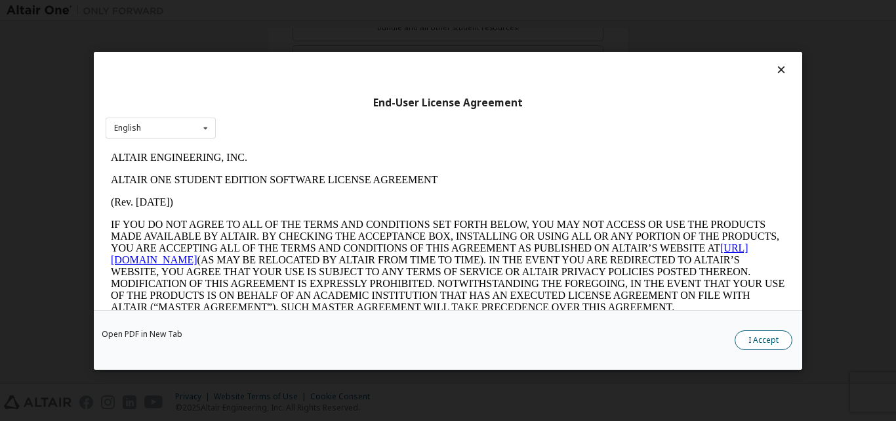
scroll to position [0, 0]
click at [758, 341] on button "I Accept" at bounding box center [764, 339] width 58 height 20
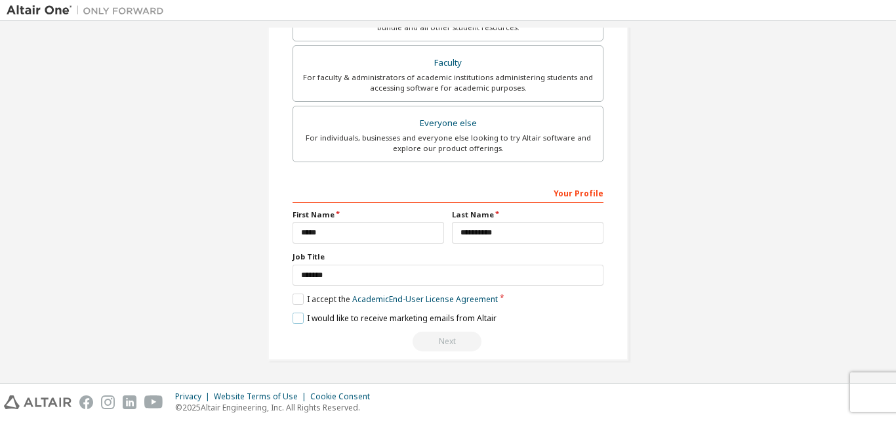
click at [297, 316] on label "I would like to receive marketing emails from Altair" at bounding box center [395, 317] width 204 height 11
click at [462, 337] on div "Next" at bounding box center [448, 341] width 311 height 20
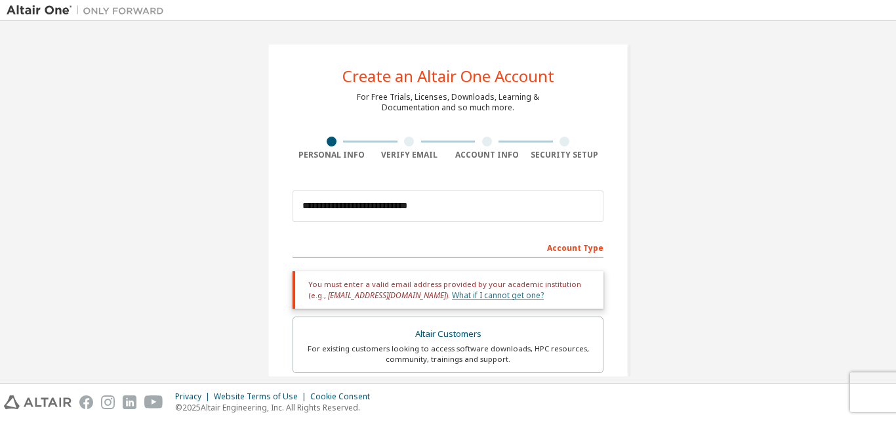
click at [455, 297] on link "What if I cannot get one?" at bounding box center [498, 294] width 92 height 11
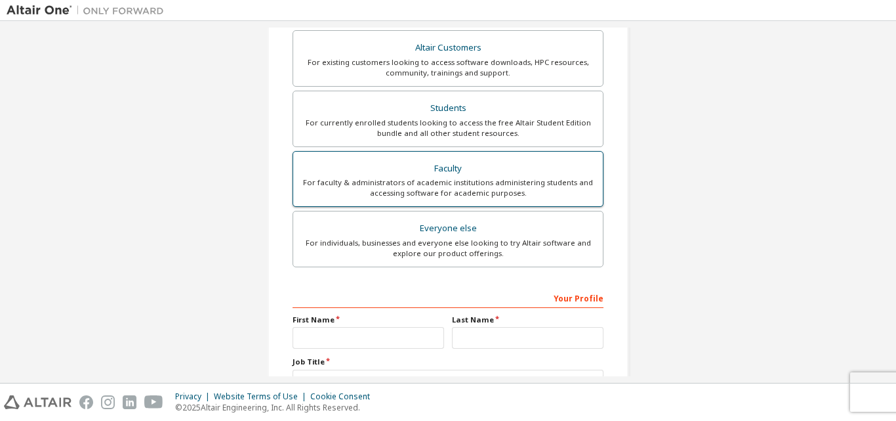
scroll to position [262, 0]
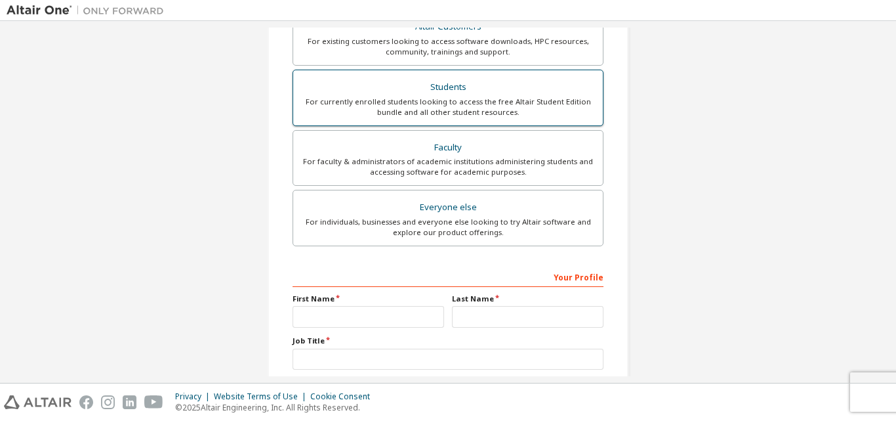
click at [473, 100] on div "For currently enrolled students looking to access the free Altair Student Editi…" at bounding box center [448, 106] width 294 height 21
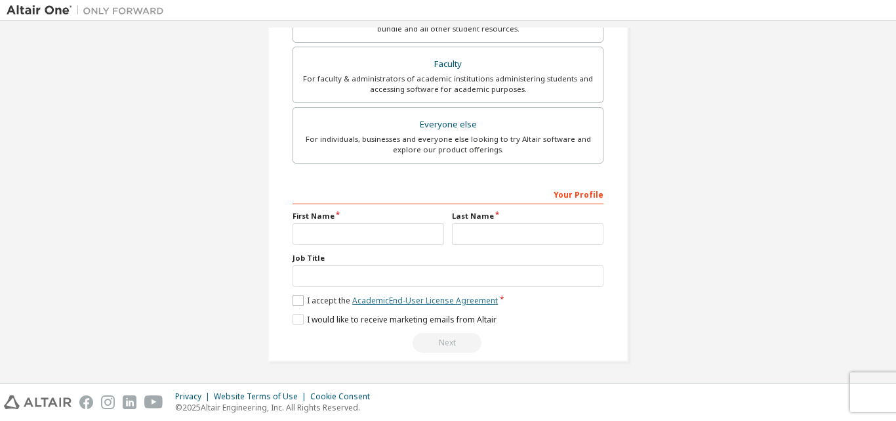
scroll to position [381, 0]
click at [394, 303] on link "Academic End-User License Agreement" at bounding box center [425, 298] width 146 height 11
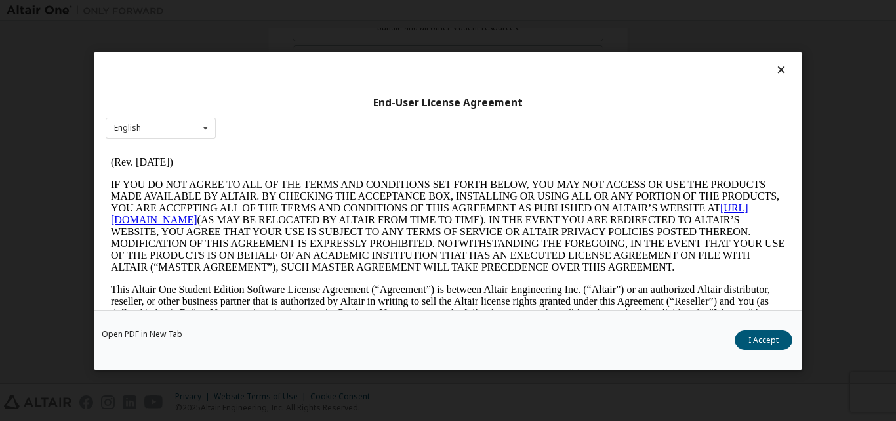
scroll to position [0, 0]
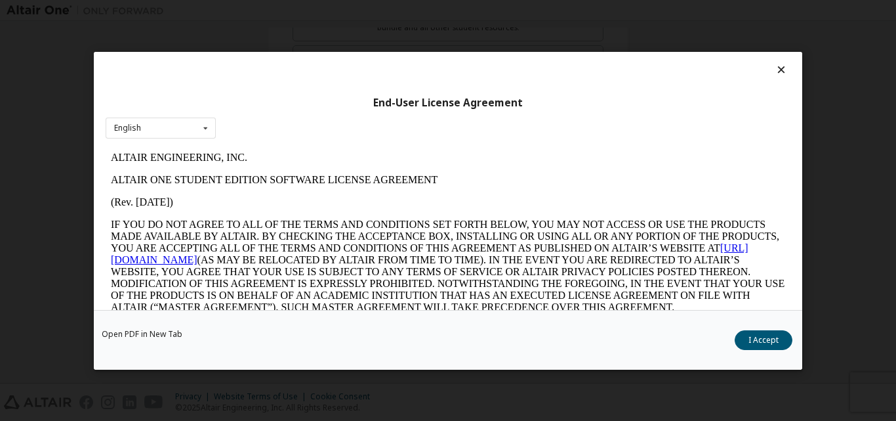
click at [795, 61] on div "End-User License Agreement English English" at bounding box center [448, 181] width 709 height 258
click at [778, 72] on icon at bounding box center [782, 70] width 14 height 12
